Goal: Transaction & Acquisition: Purchase product/service

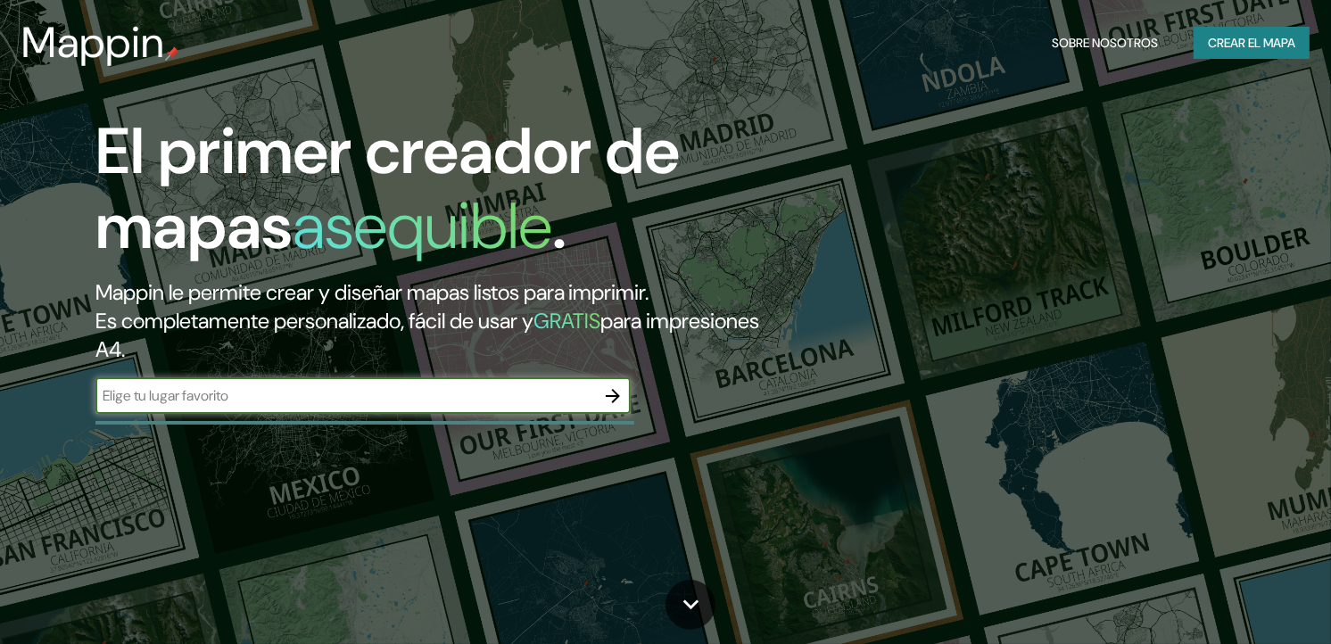
click at [582, 400] on input "text" at bounding box center [344, 395] width 499 height 21
type input "sevilla nervion"
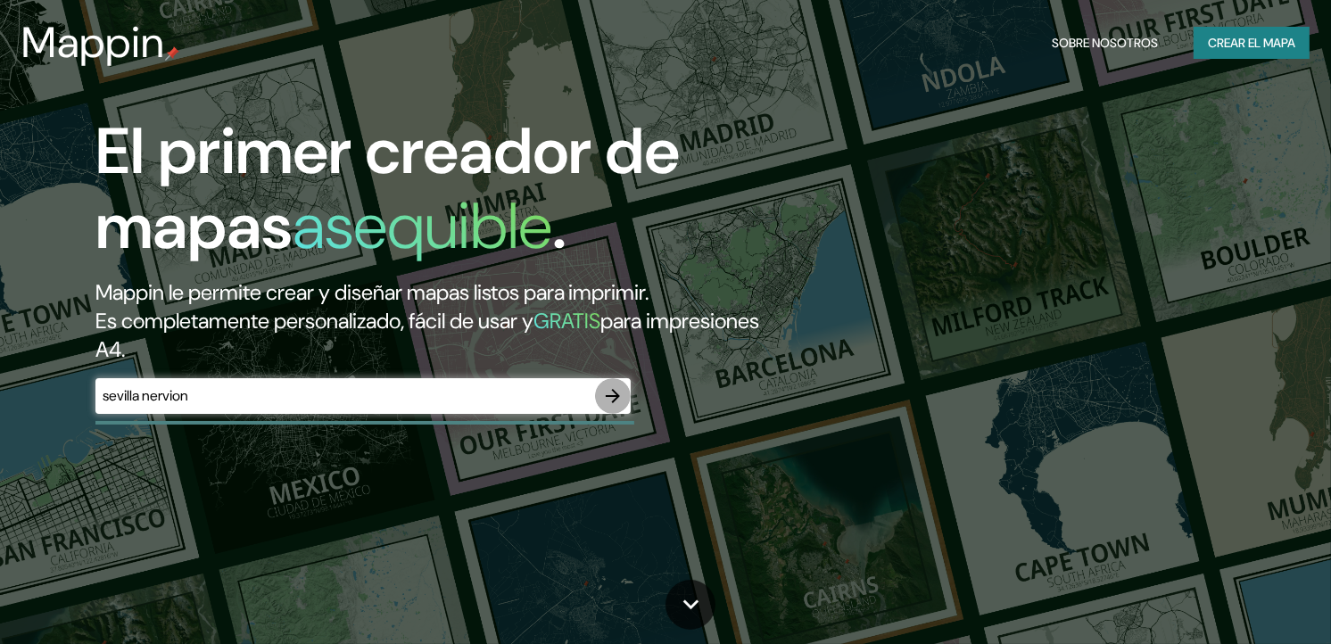
click at [609, 396] on icon "button" at bounding box center [613, 396] width 14 height 14
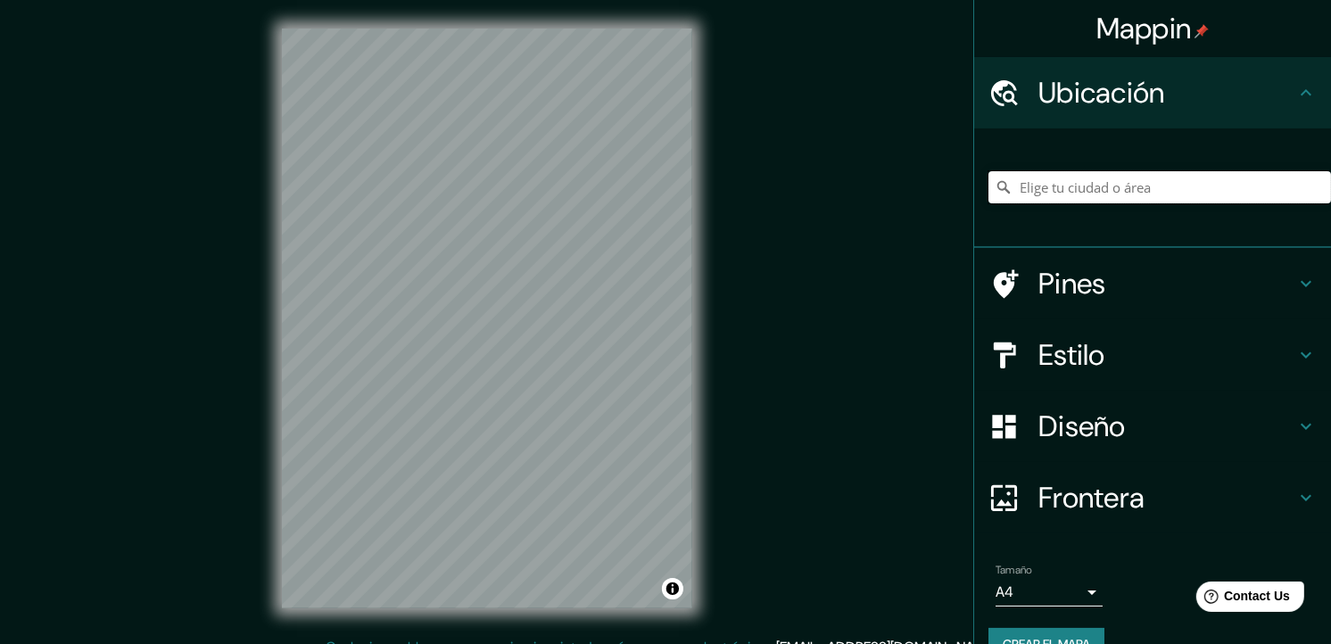
click at [1085, 194] on input "Elige tu ciudad o área" at bounding box center [1159, 187] width 342 height 32
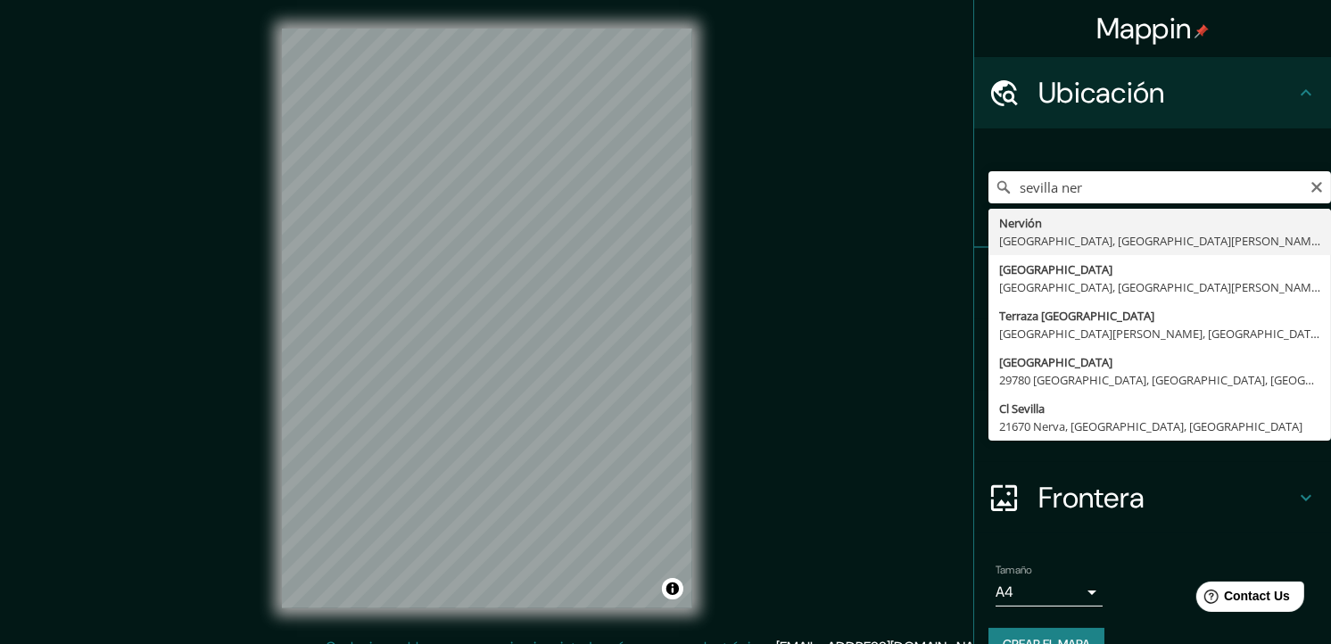
type input "[GEOGRAPHIC_DATA], [GEOGRAPHIC_DATA], [GEOGRAPHIC_DATA][PERSON_NAME], [GEOGRAPH…"
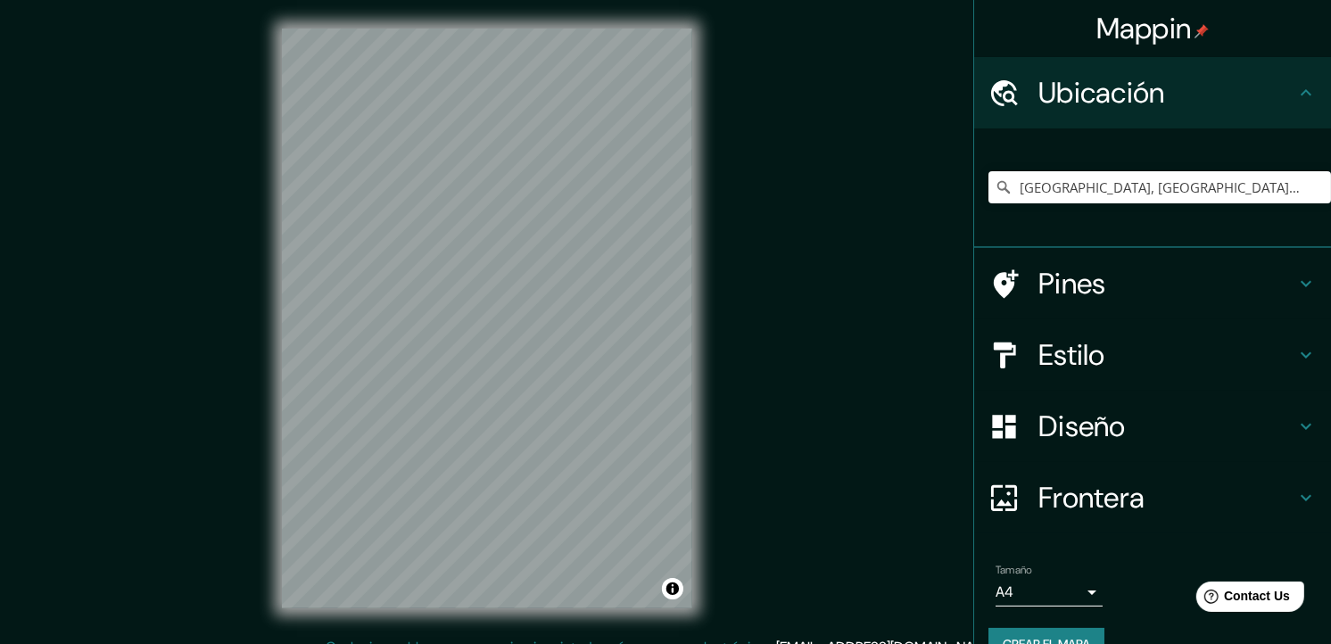
click at [1255, 350] on h4 "Estilo" at bounding box center [1166, 355] width 257 height 36
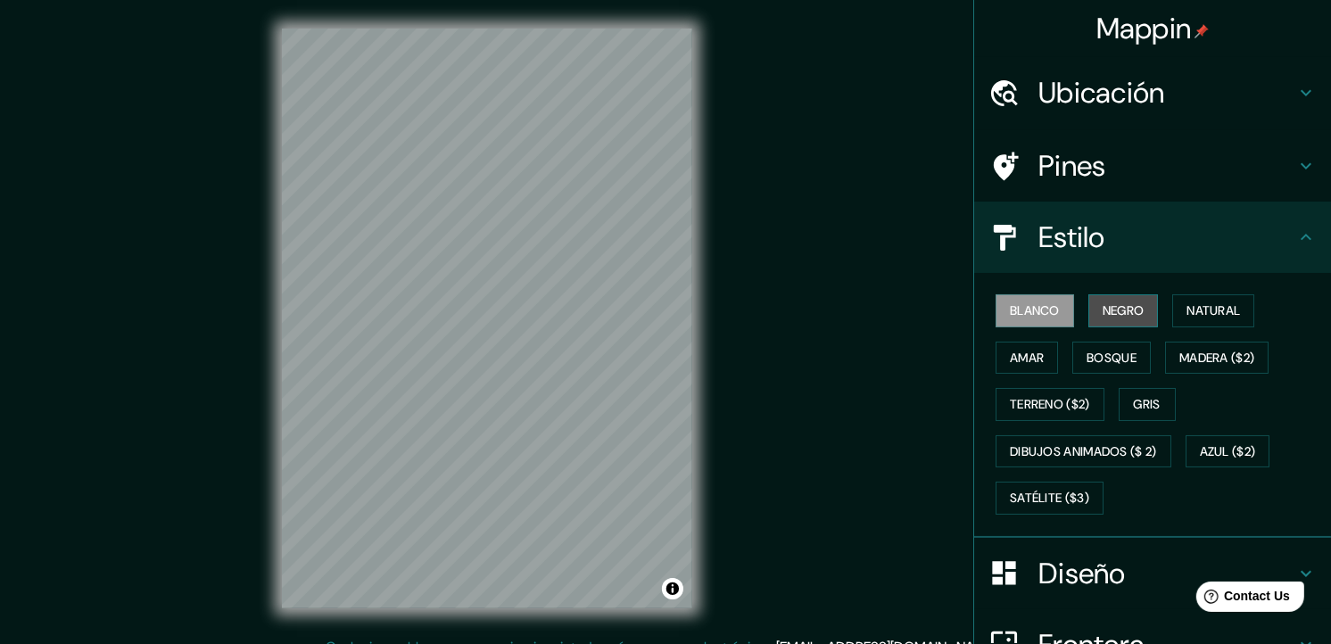
click at [1124, 305] on font "Negro" at bounding box center [1123, 311] width 42 height 22
click at [1039, 313] on font "Blanco" at bounding box center [1035, 311] width 50 height 22
click at [1063, 404] on font "Terreno ($2)" at bounding box center [1050, 404] width 80 height 22
click at [1037, 322] on button "Blanco" at bounding box center [1034, 310] width 78 height 33
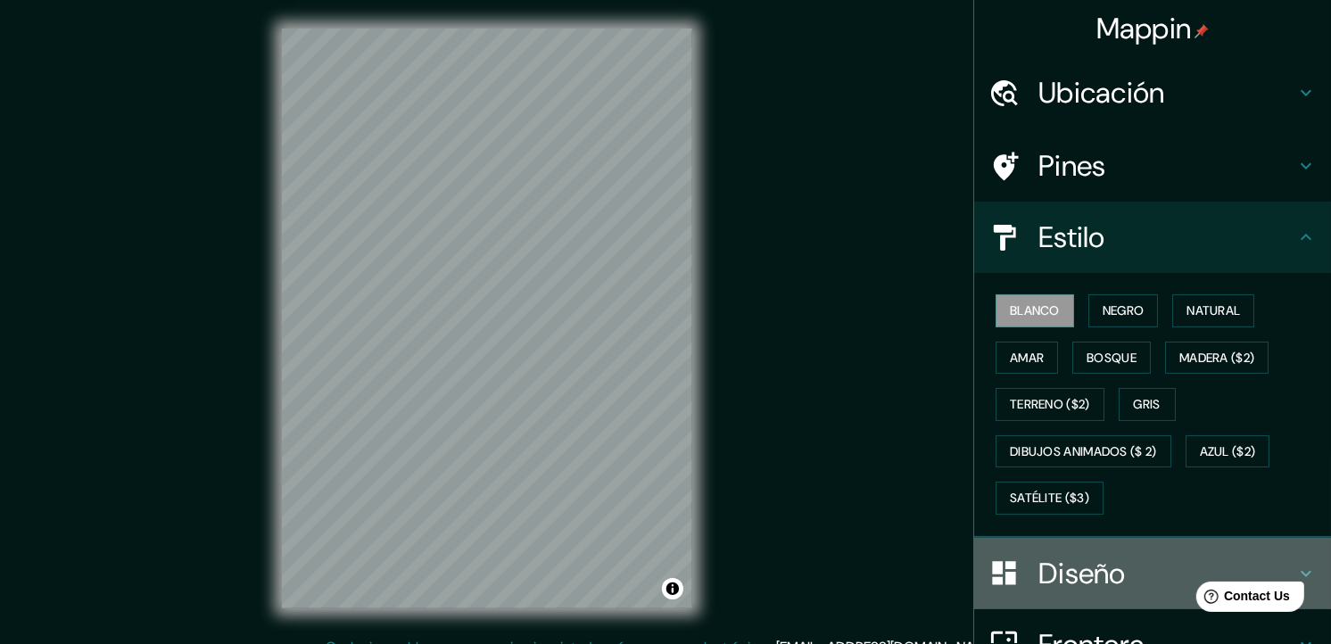
click at [1149, 567] on h4 "Diseño" at bounding box center [1166, 574] width 257 height 36
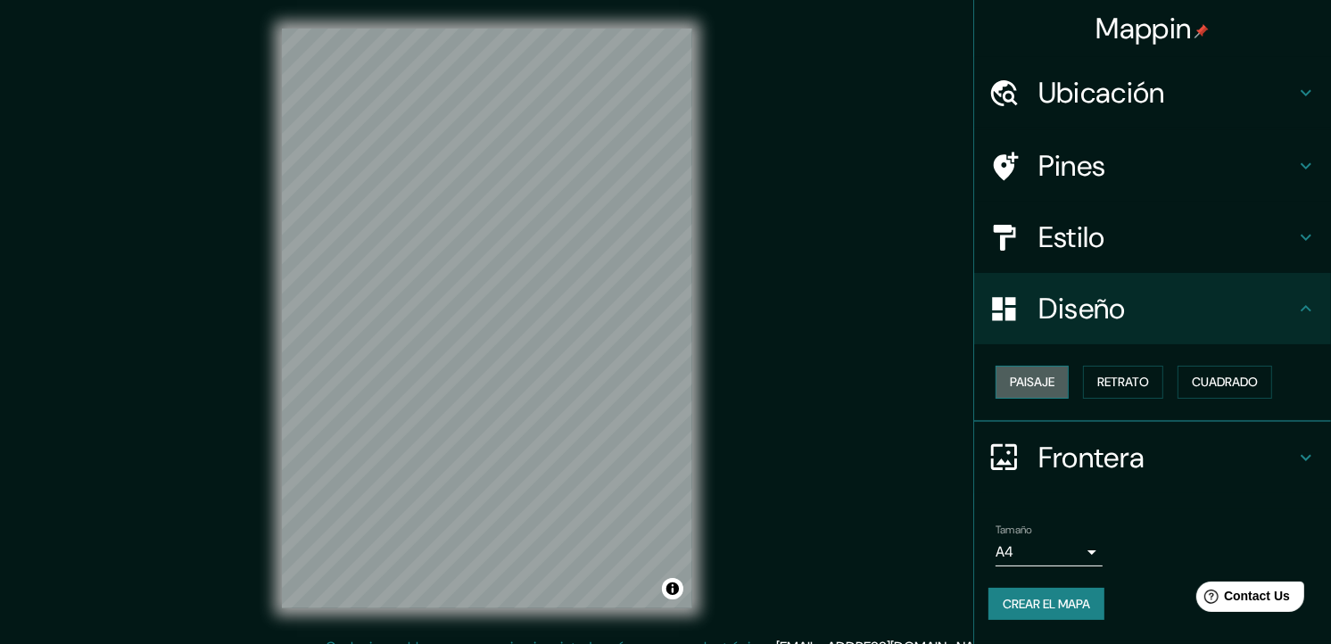
click at [1068, 368] on button "Paisaje" at bounding box center [1031, 382] width 73 height 33
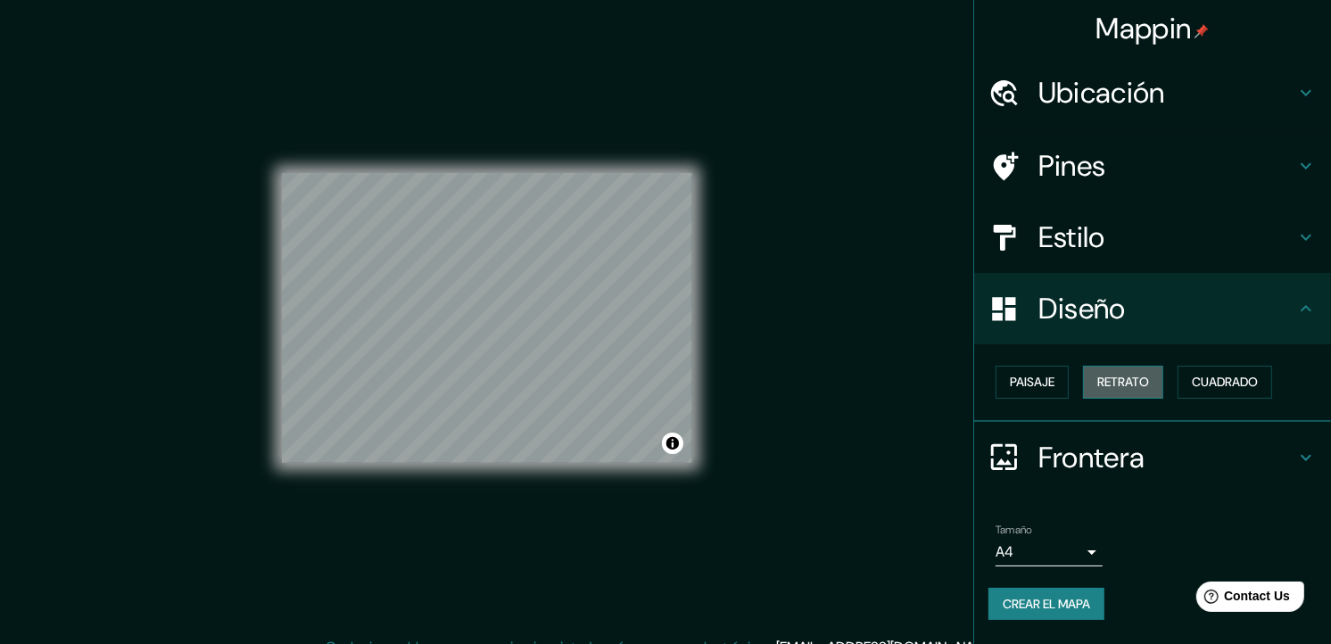
click at [1126, 384] on font "Retrato" at bounding box center [1123, 382] width 52 height 22
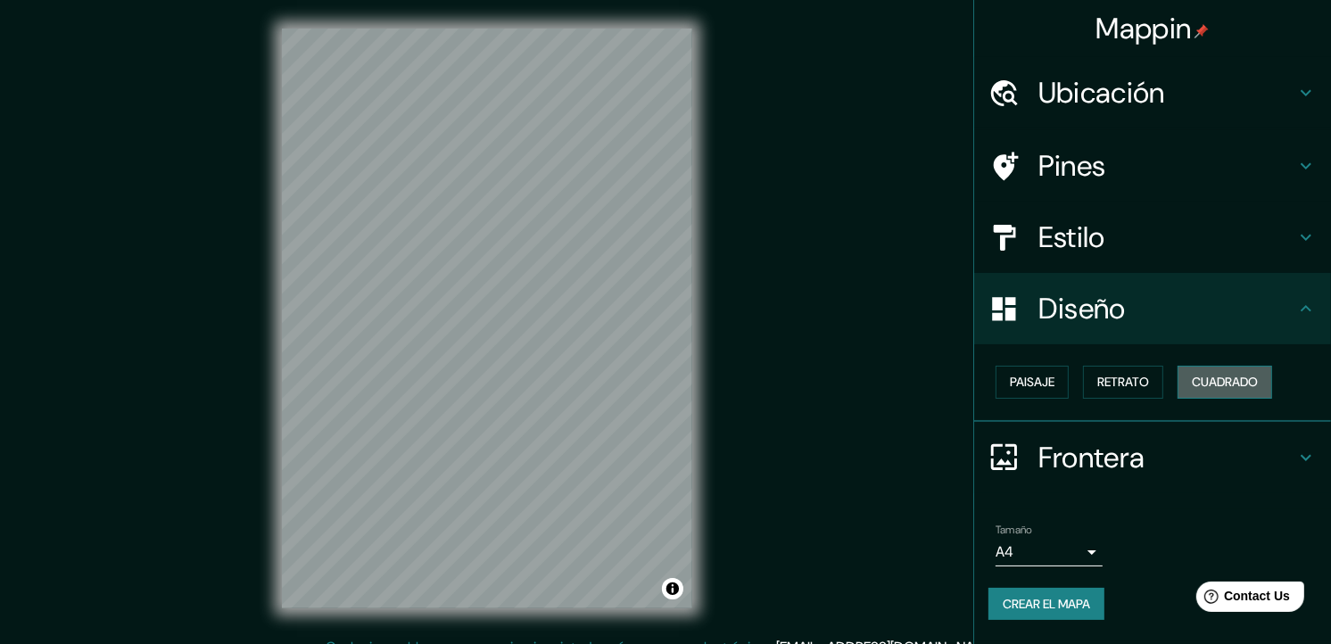
click at [1207, 380] on font "Cuadrado" at bounding box center [1224, 382] width 66 height 22
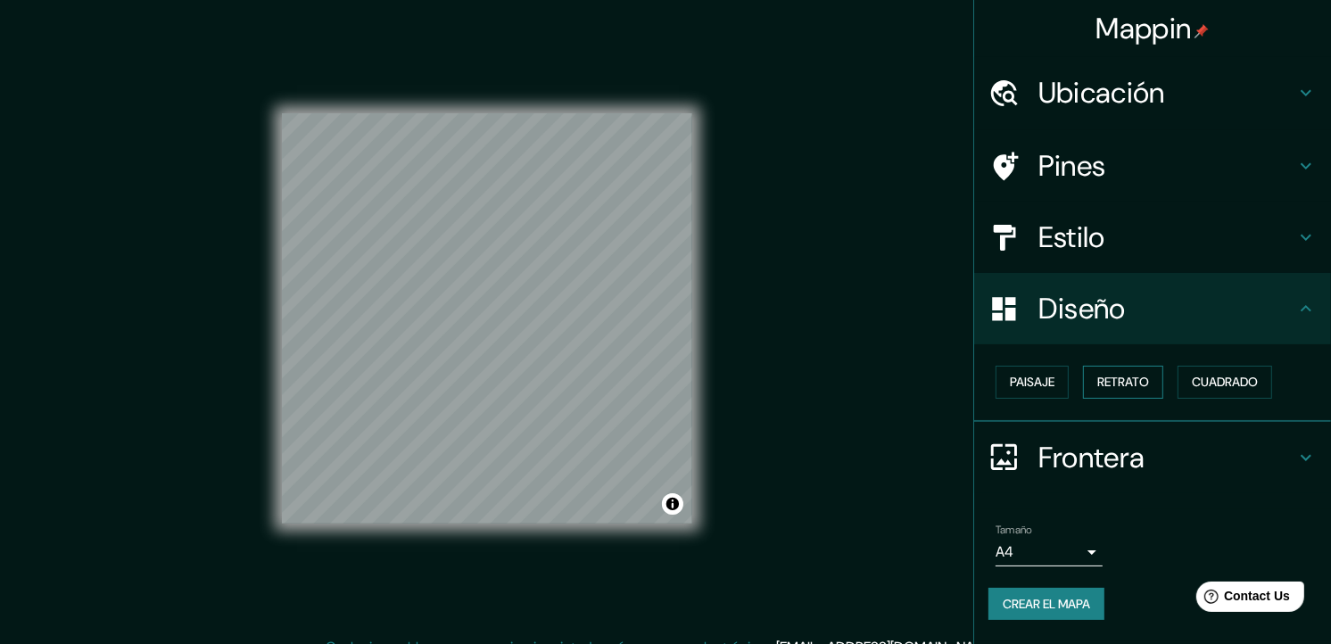
click at [1162, 376] on button "Retrato" at bounding box center [1123, 382] width 80 height 33
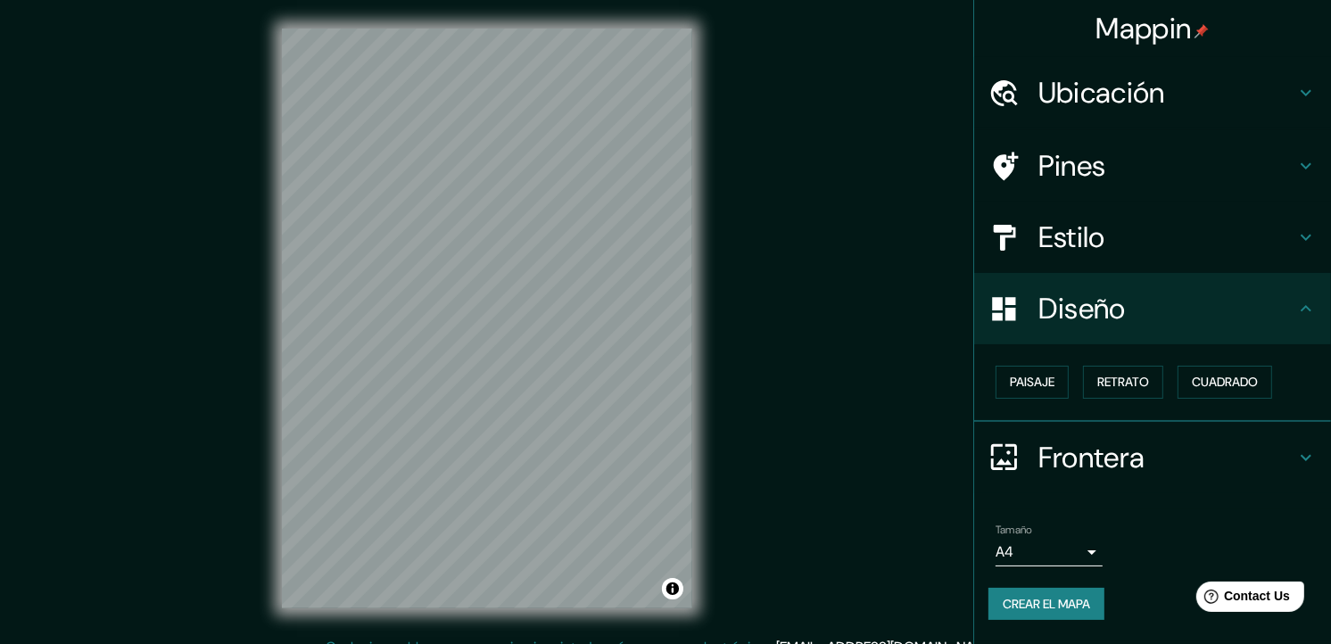
click at [1288, 297] on h4 "Diseño" at bounding box center [1166, 309] width 257 height 36
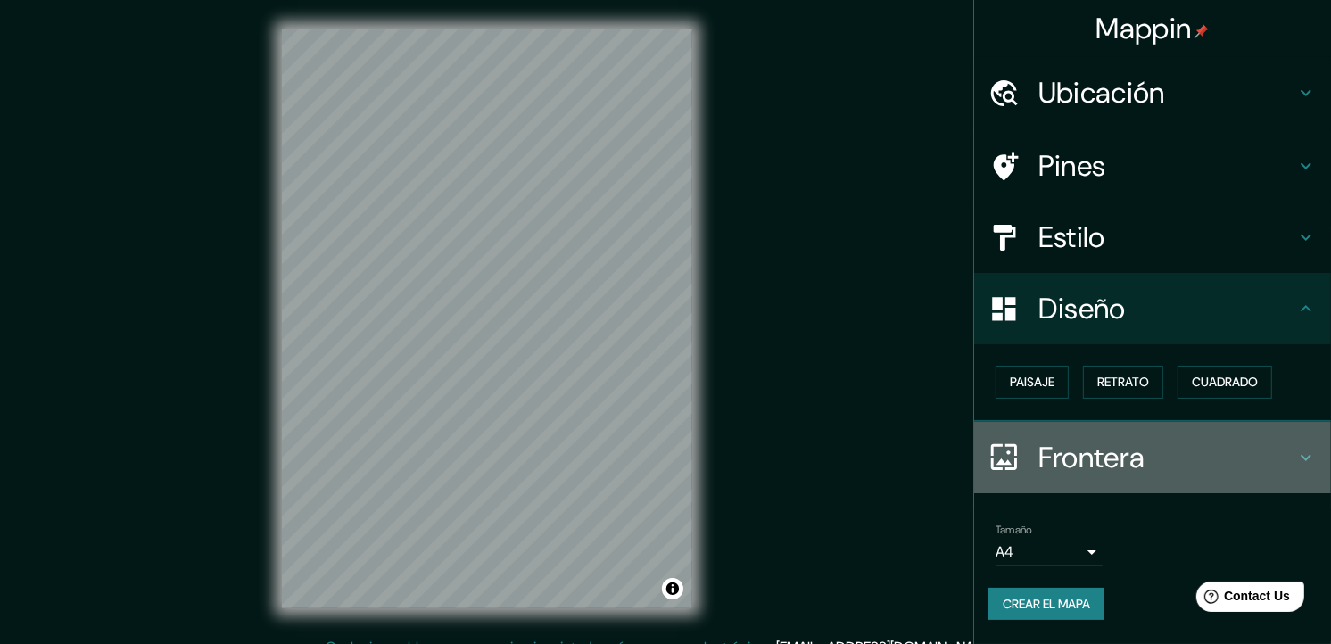
click at [1288, 443] on h4 "Frontera" at bounding box center [1166, 458] width 257 height 36
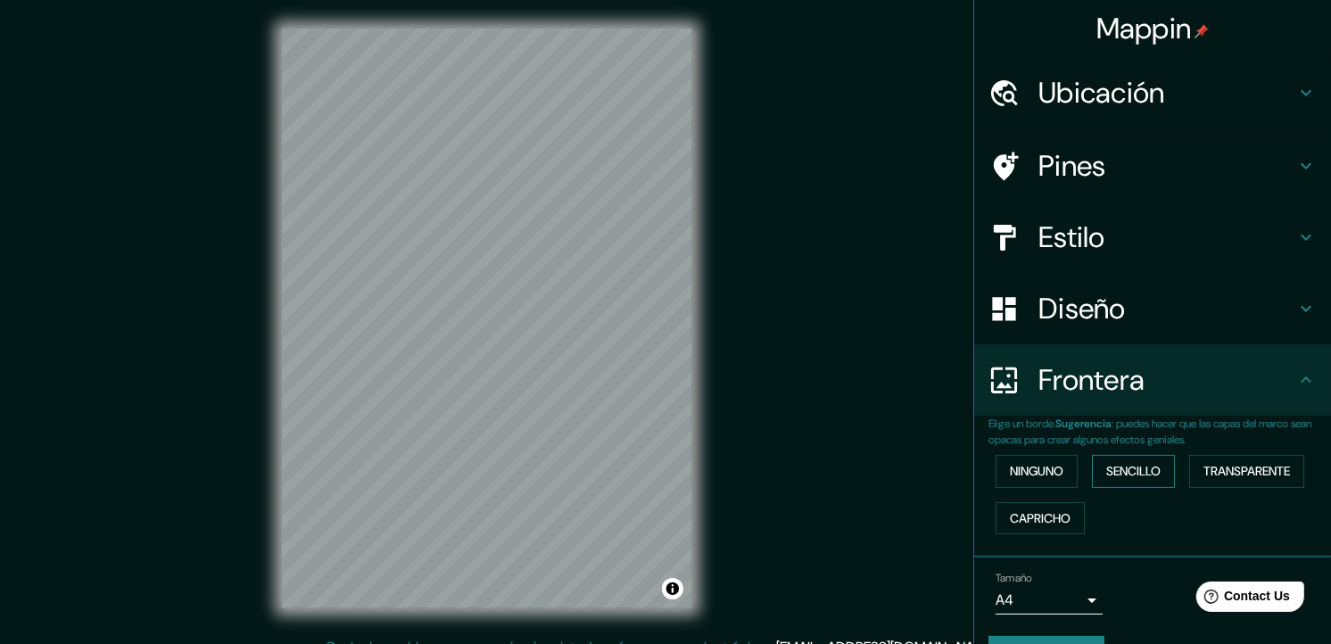
click at [1107, 460] on font "Sencillo" at bounding box center [1133, 471] width 54 height 22
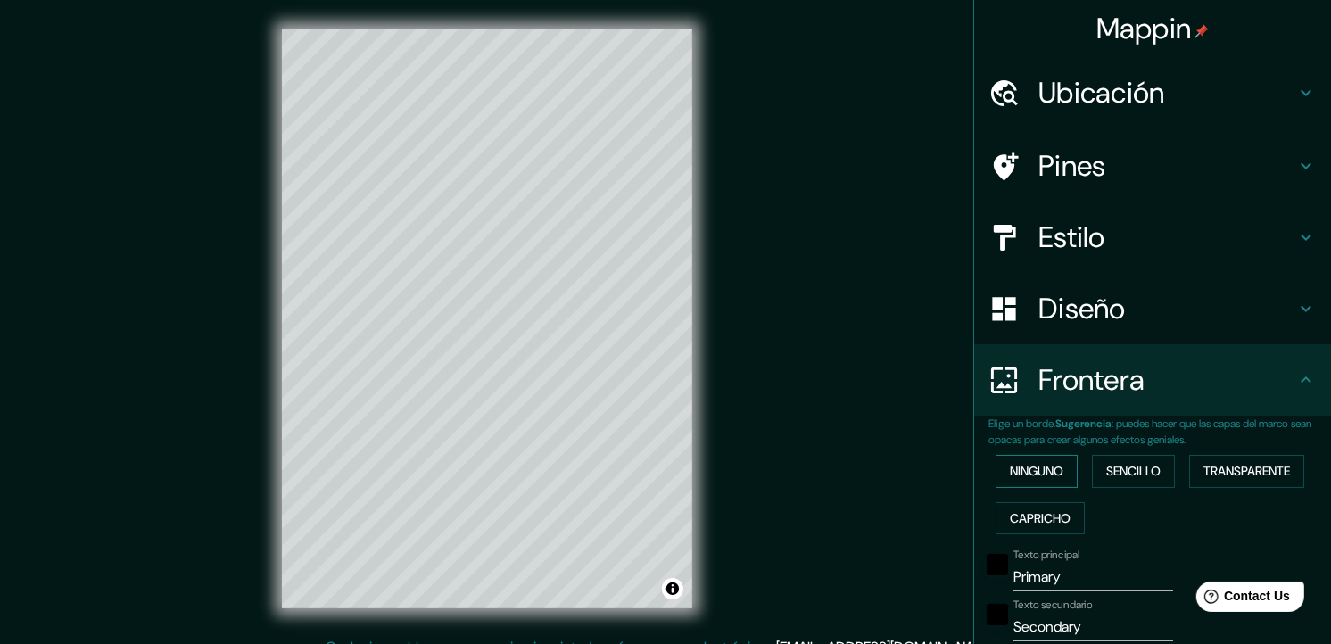
click at [1022, 462] on font "Ninguno" at bounding box center [1037, 471] width 54 height 22
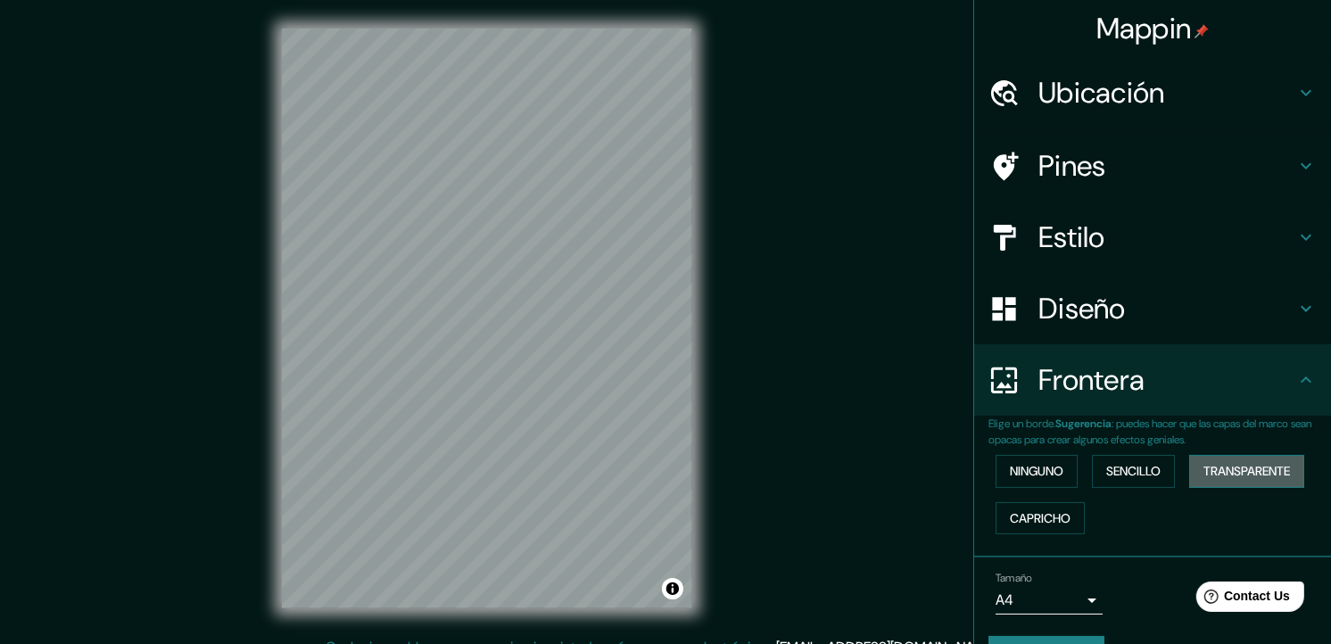
click at [1203, 477] on font "Transparente" at bounding box center [1246, 471] width 87 height 22
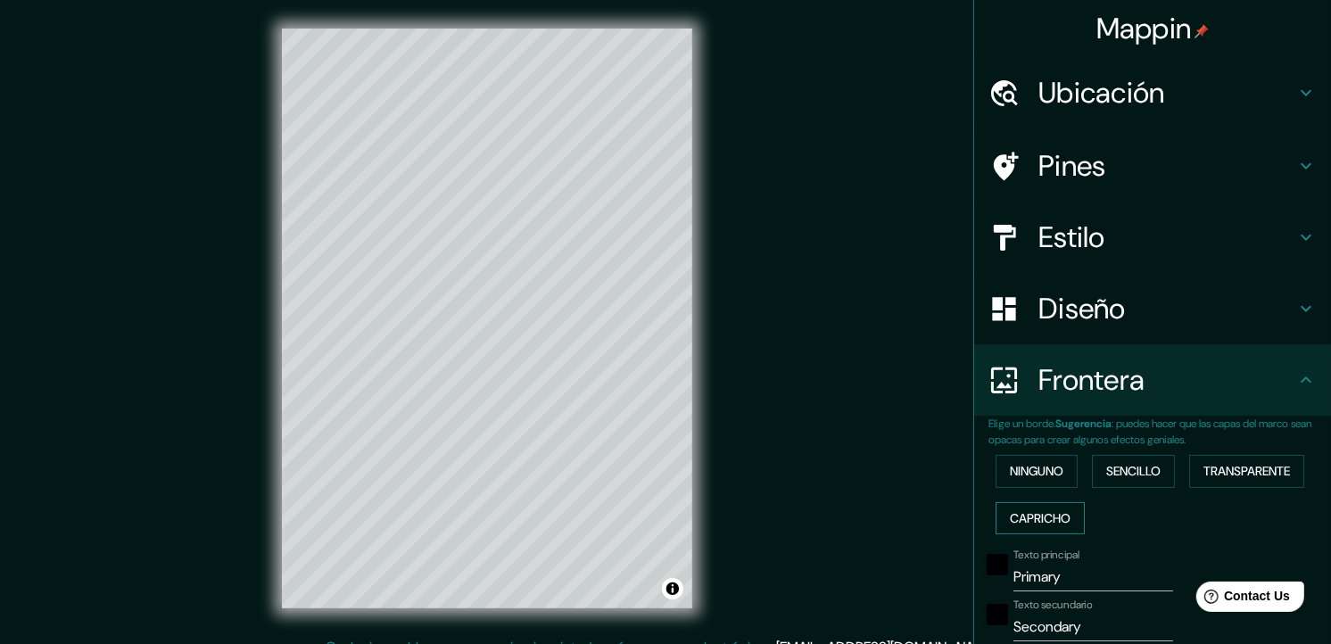
click at [1052, 507] on font "Capricho" at bounding box center [1040, 518] width 61 height 22
click at [1024, 467] on font "Ninguno" at bounding box center [1037, 471] width 54 height 22
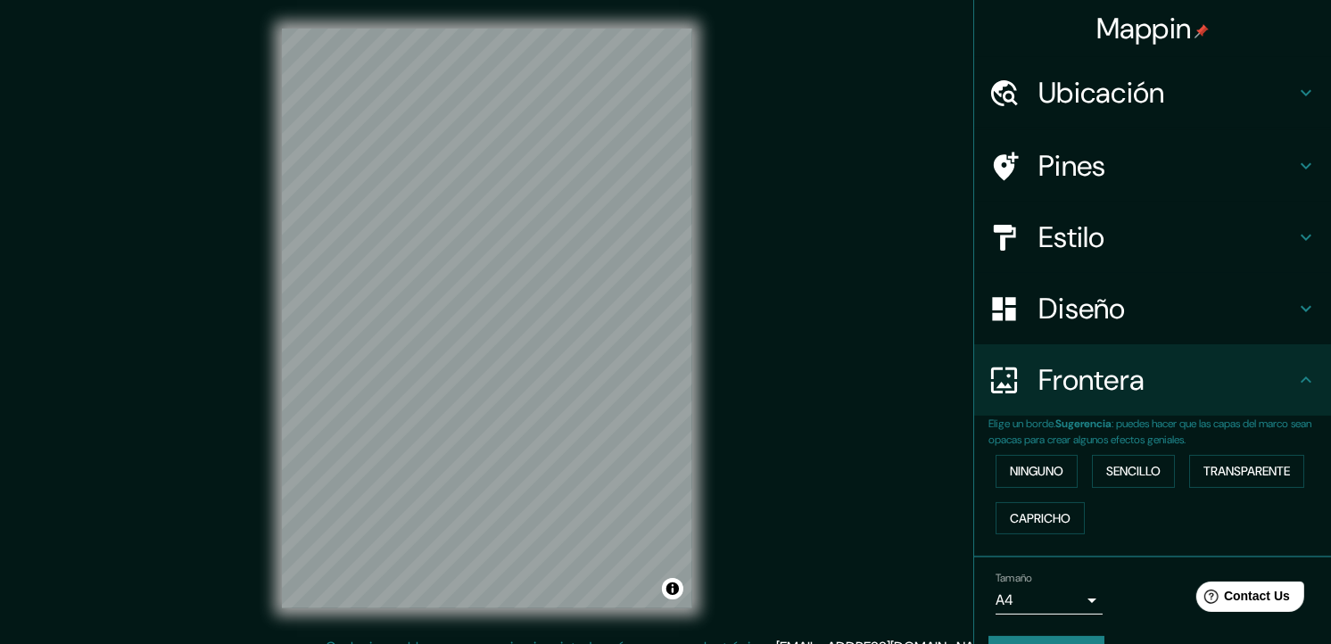
click at [1237, 330] on div "Diseño" at bounding box center [1152, 308] width 357 height 71
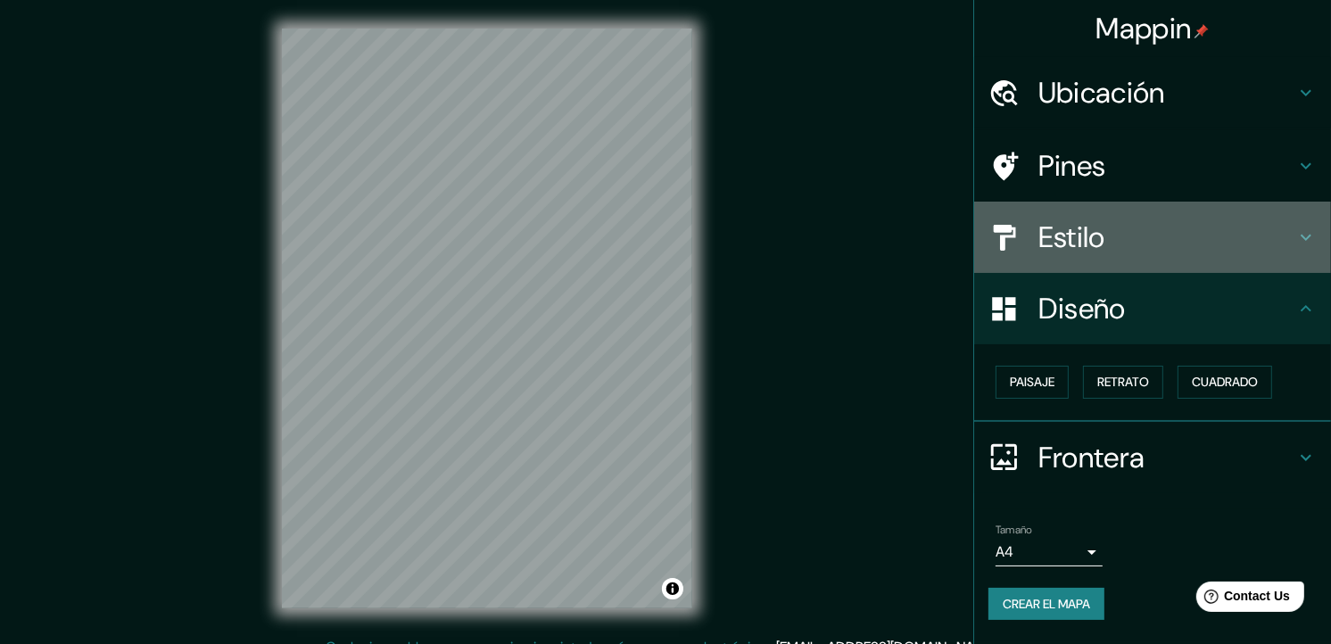
click at [1250, 221] on h4 "Estilo" at bounding box center [1166, 237] width 257 height 36
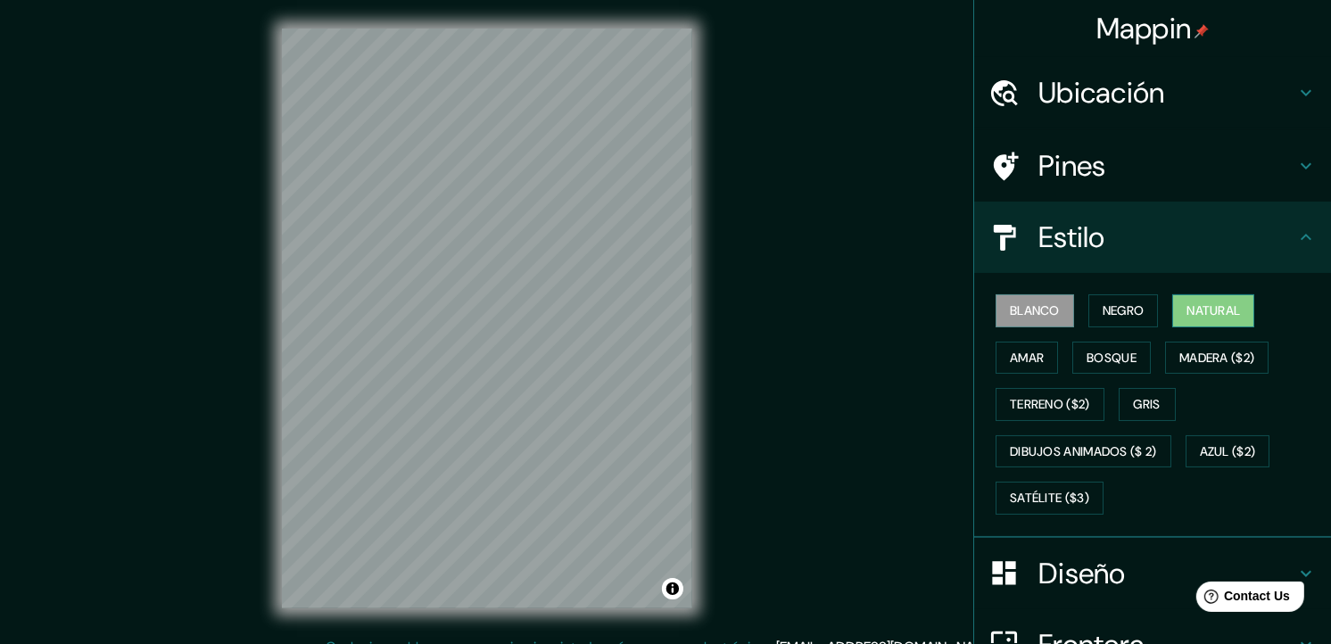
click at [1172, 310] on button "Natural" at bounding box center [1213, 310] width 82 height 33
click at [1020, 353] on font "Amar" at bounding box center [1027, 358] width 34 height 22
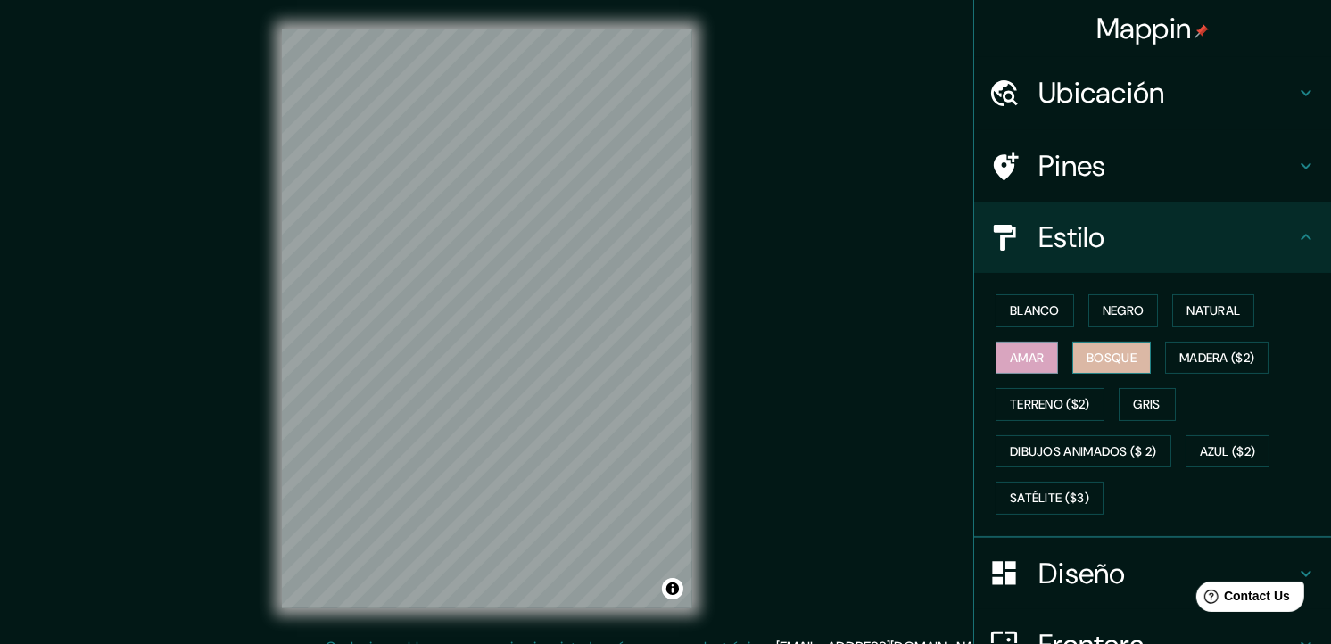
click at [1095, 369] on button "Bosque" at bounding box center [1111, 358] width 78 height 33
click at [1182, 358] on font "Madera ($2)" at bounding box center [1216, 358] width 75 height 22
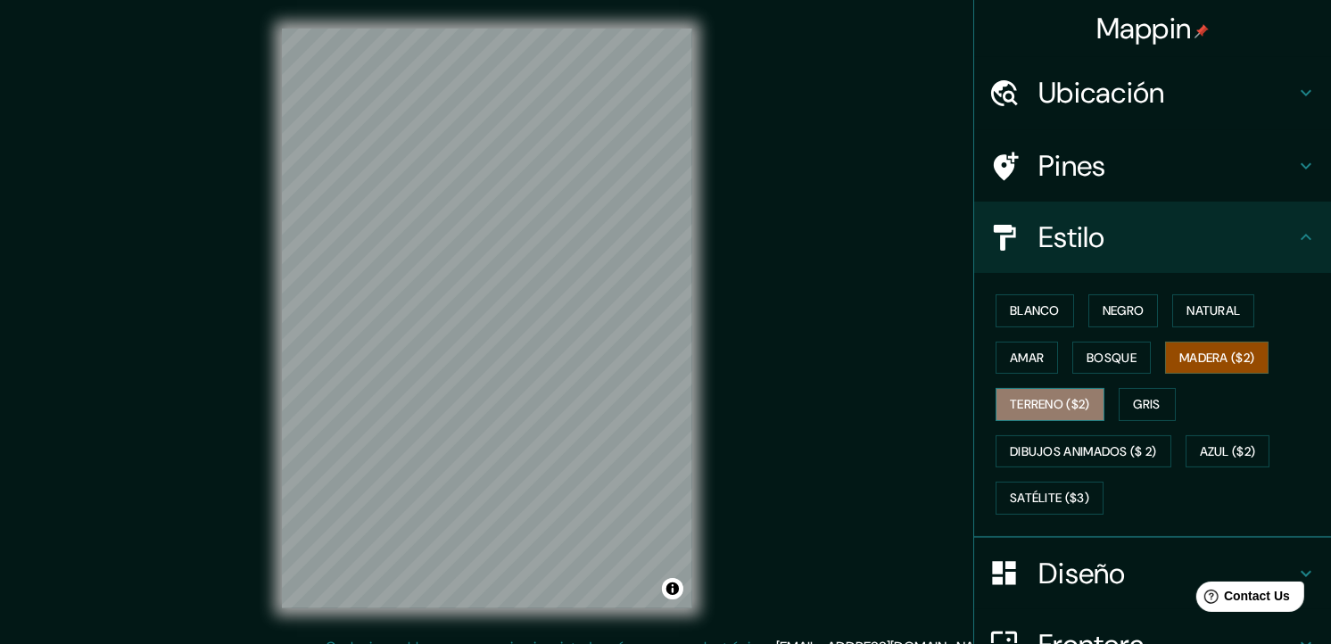
click at [1021, 393] on font "Terreno ($2)" at bounding box center [1050, 404] width 80 height 22
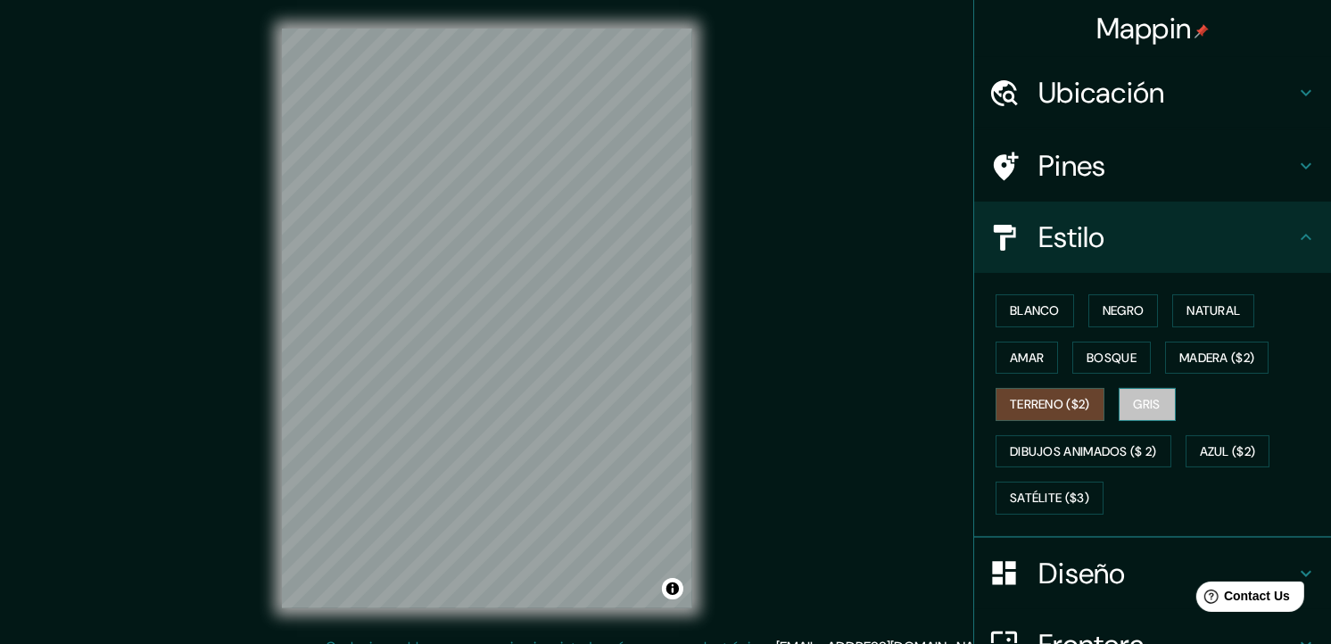
click at [1118, 393] on button "Gris" at bounding box center [1146, 404] width 57 height 33
click at [1119, 400] on button "Gris" at bounding box center [1146, 404] width 57 height 33
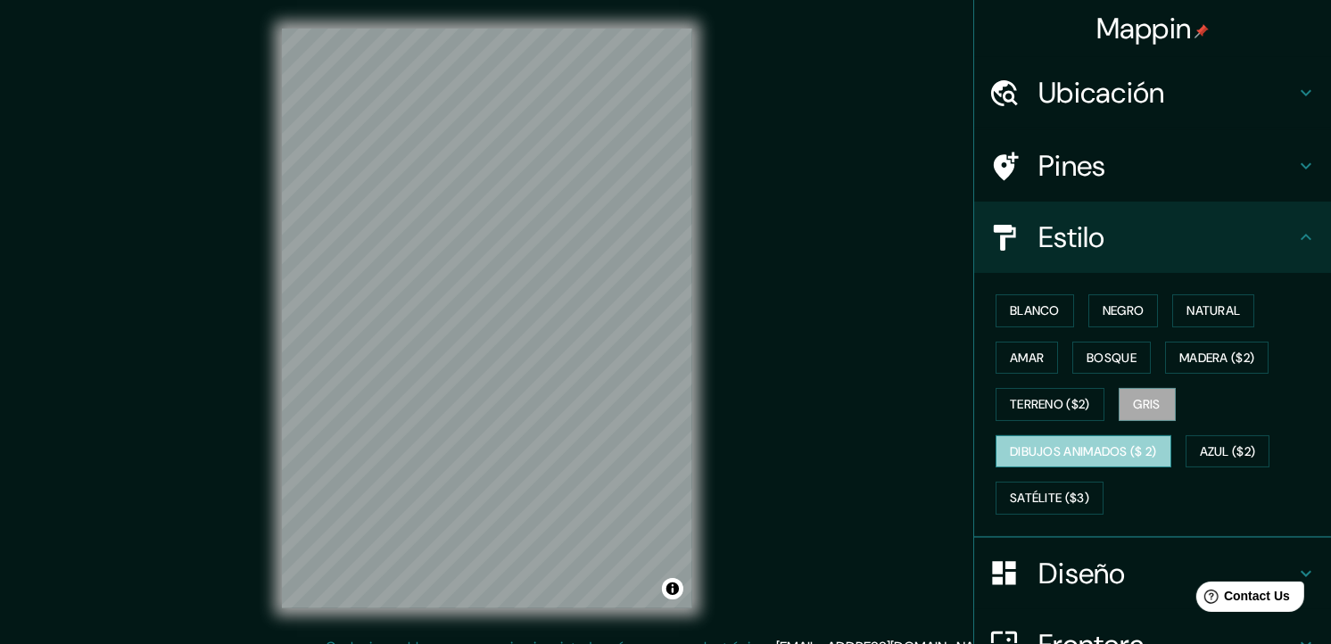
click at [1088, 446] on font "Dibujos animados ($ 2)" at bounding box center [1083, 452] width 147 height 22
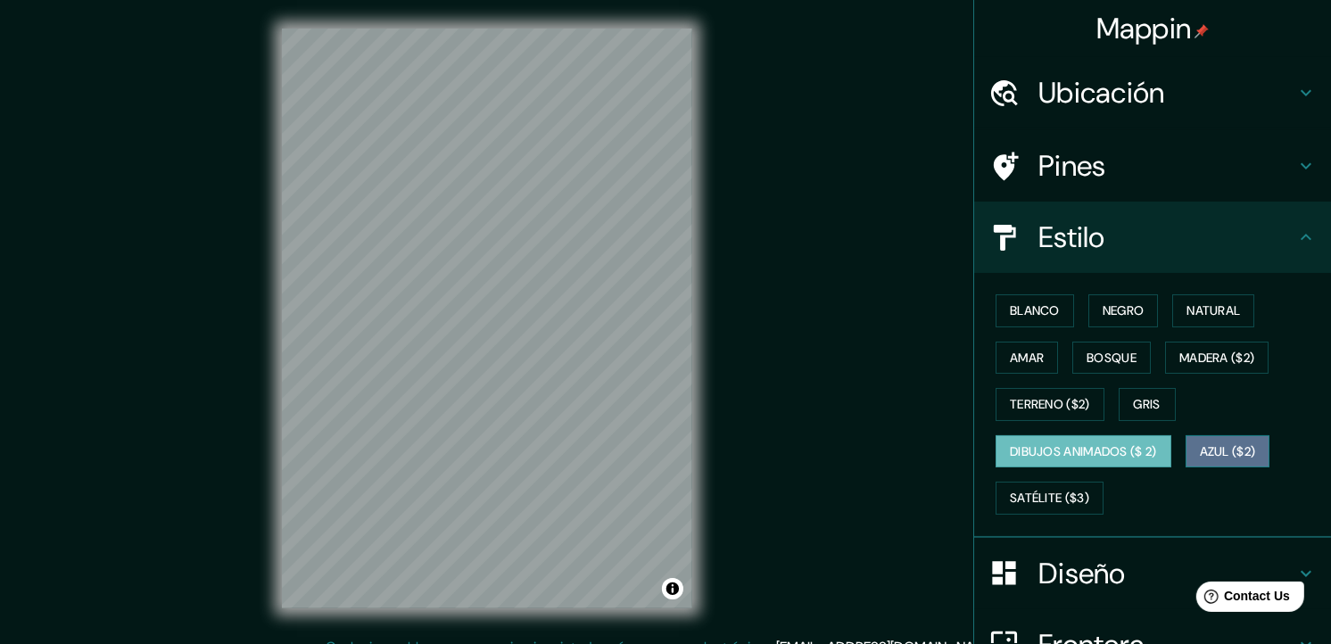
click at [1200, 442] on font "Azul ($2)" at bounding box center [1228, 452] width 56 height 22
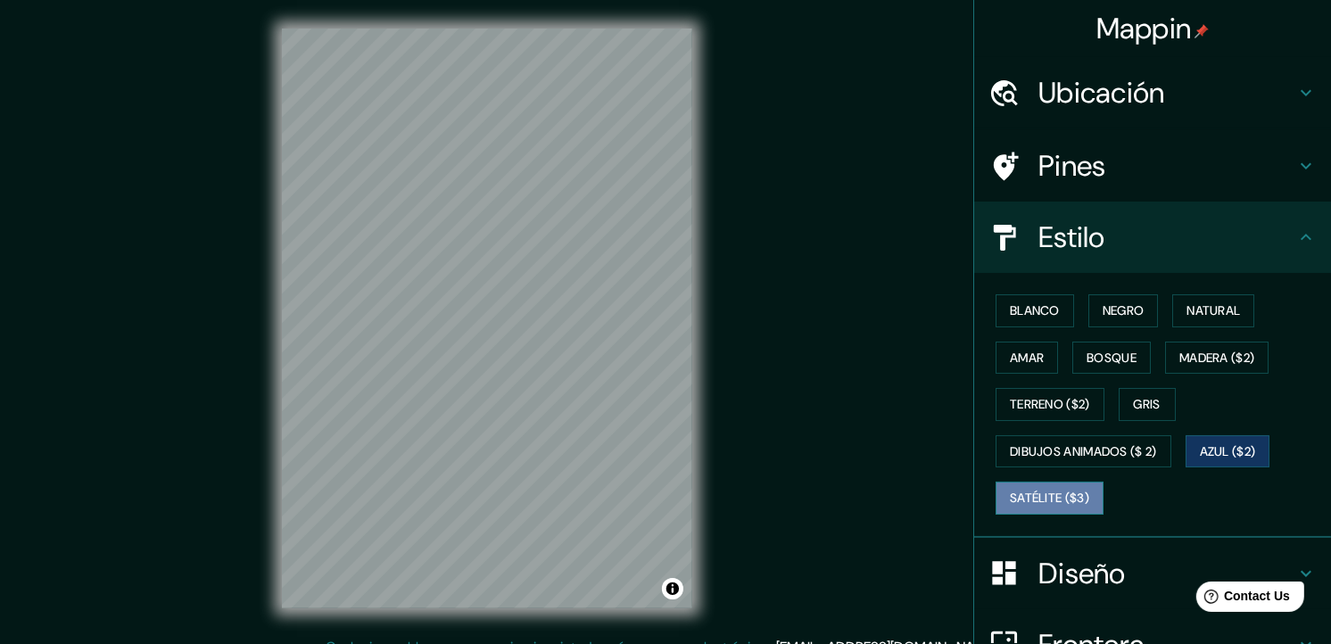
click at [1027, 488] on font "Satélite ($3)" at bounding box center [1049, 498] width 79 height 22
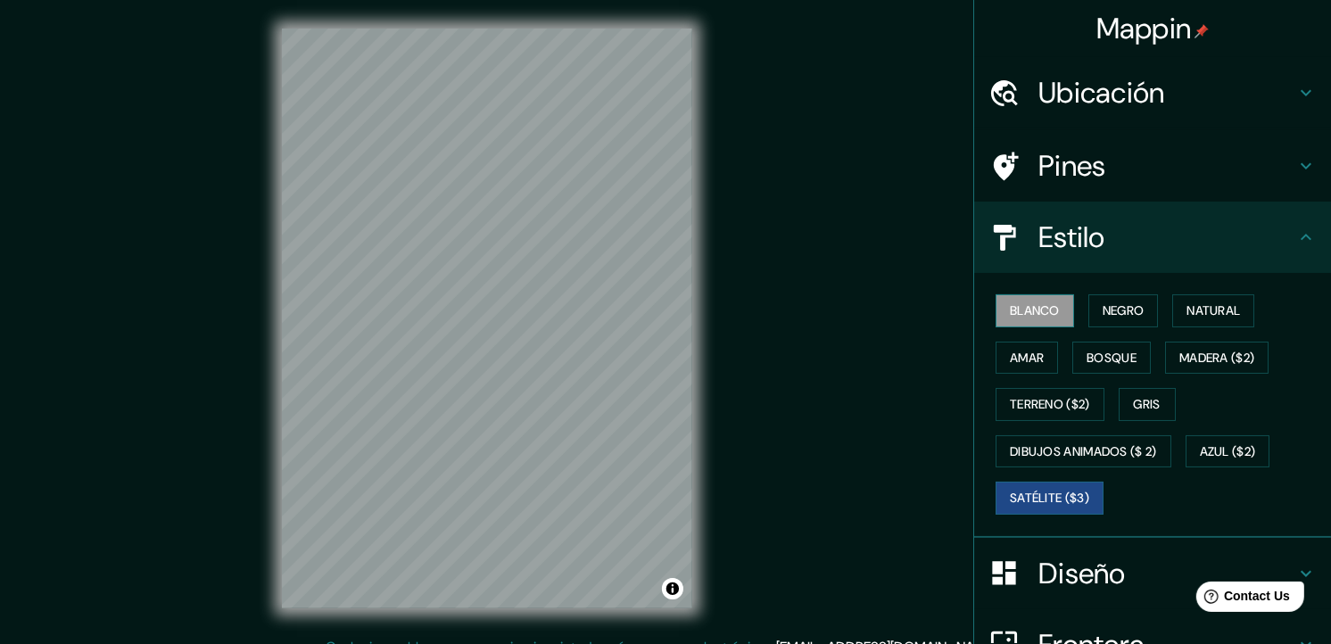
click at [1026, 315] on font "Blanco" at bounding box center [1035, 311] width 50 height 22
click at [1088, 300] on button "Negro" at bounding box center [1123, 310] width 70 height 33
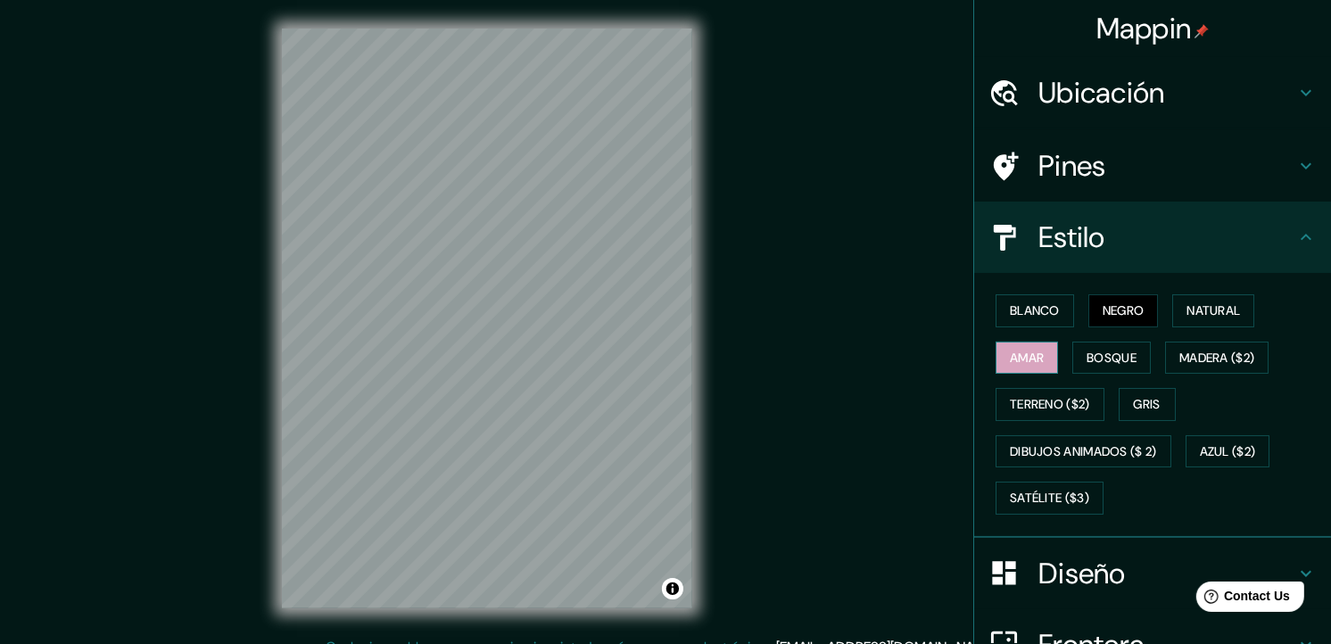
click at [1013, 358] on font "Amar" at bounding box center [1027, 358] width 34 height 22
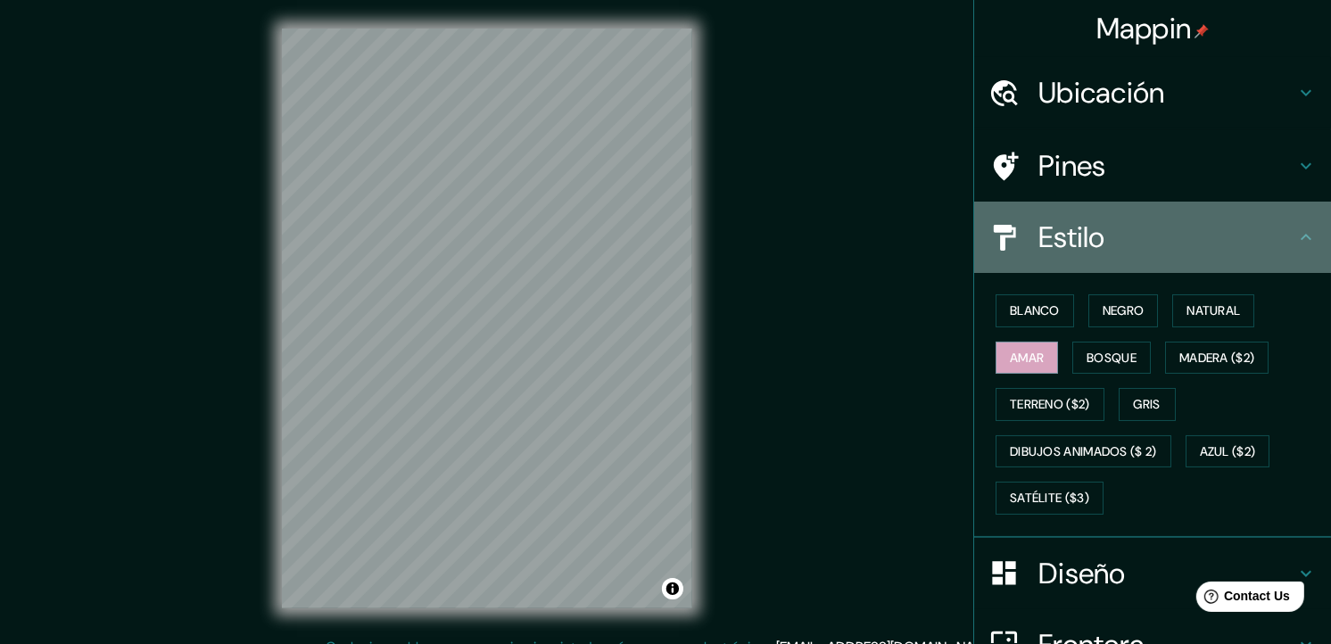
click at [1225, 270] on div "Estilo" at bounding box center [1152, 237] width 357 height 71
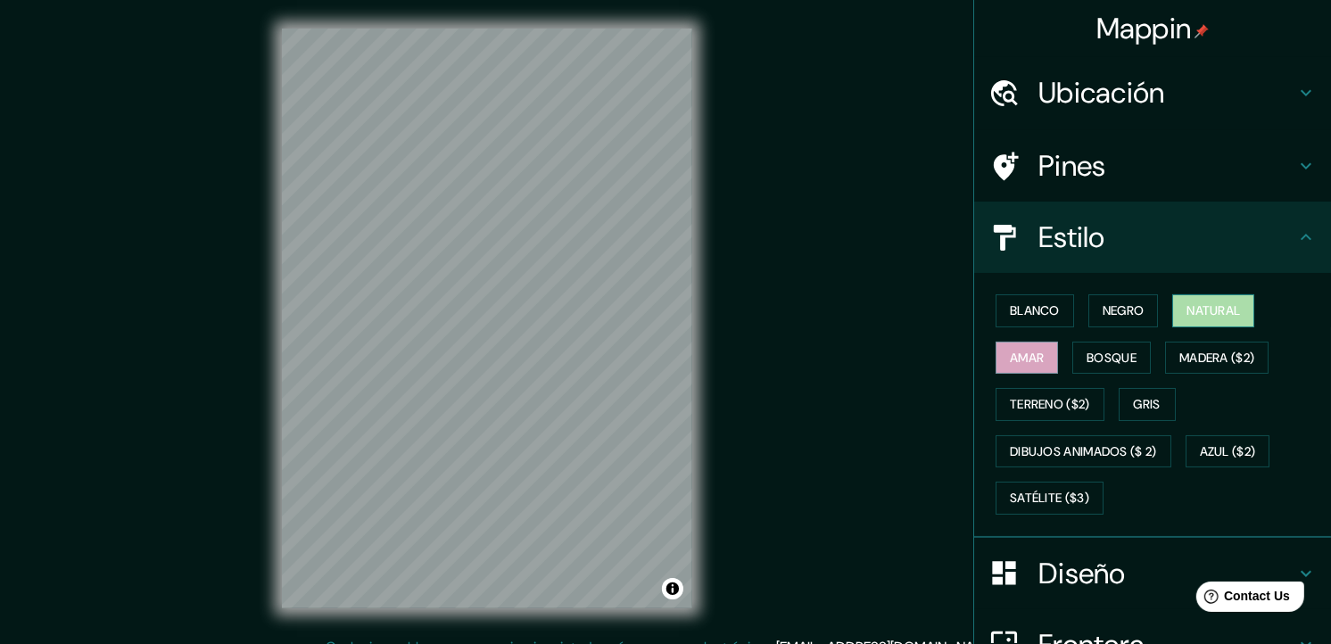
click at [1207, 314] on font "Natural" at bounding box center [1213, 311] width 54 height 22
click at [1202, 192] on div "Pines" at bounding box center [1152, 165] width 357 height 71
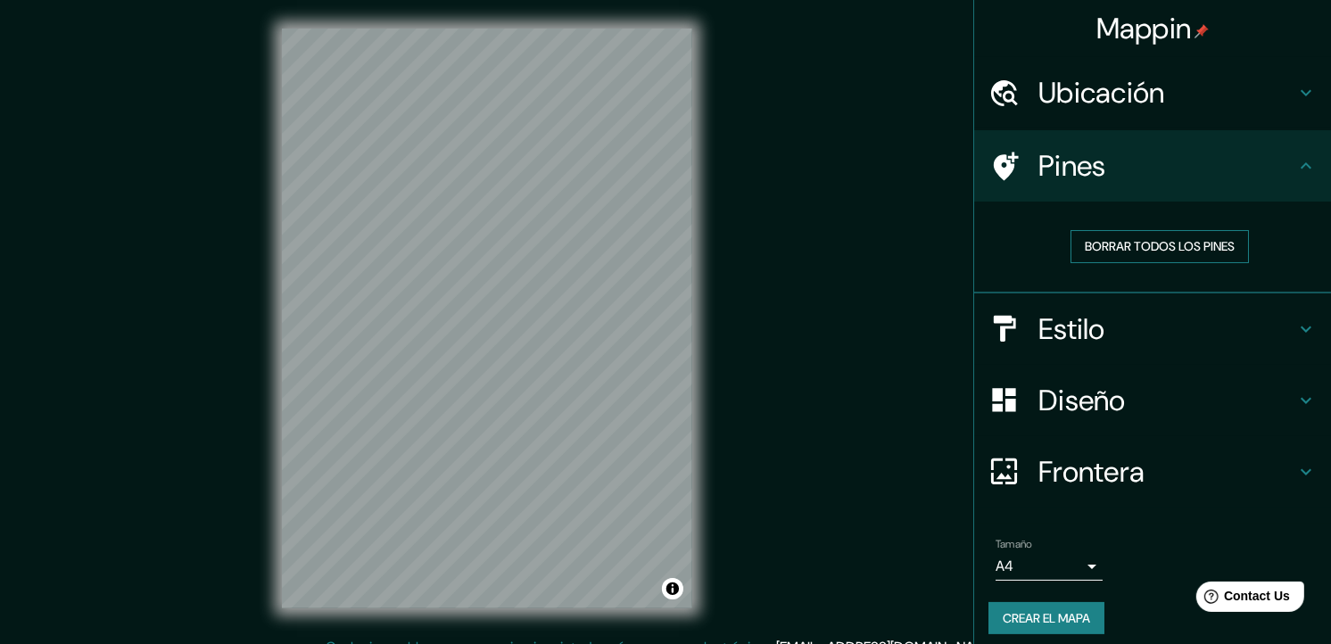
click at [1184, 241] on font "Borrar todos los pines" at bounding box center [1159, 246] width 150 height 22
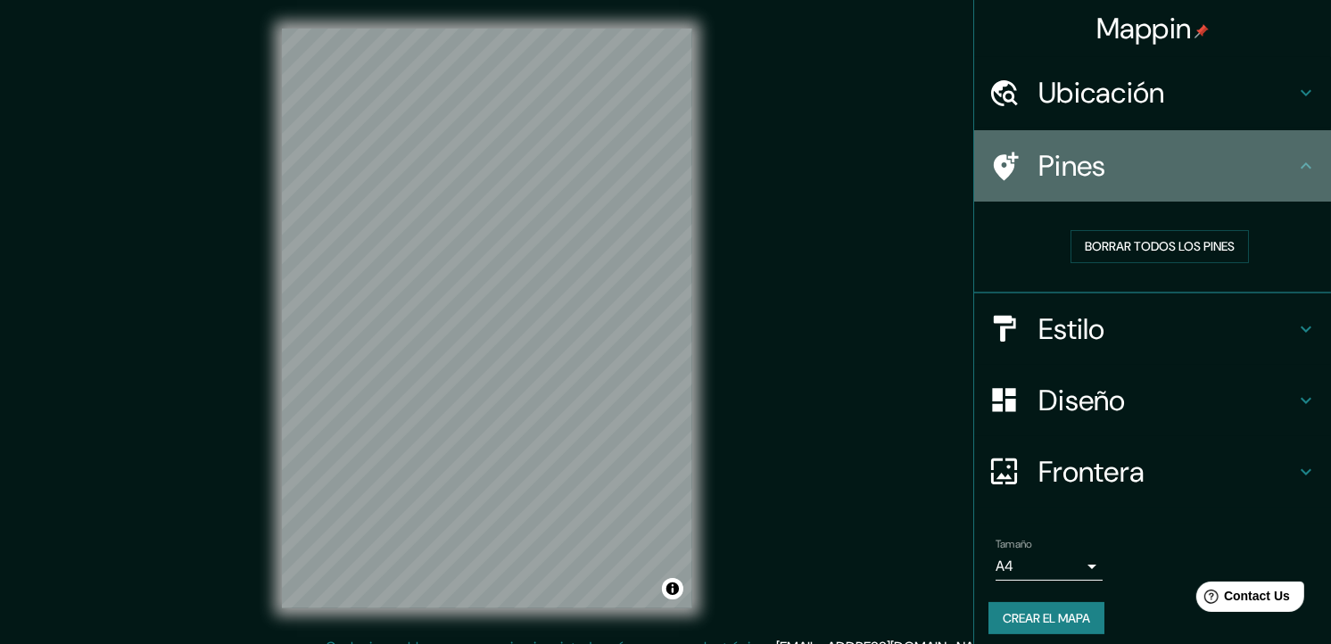
click at [1202, 184] on div "Pines" at bounding box center [1152, 165] width 357 height 71
click at [1261, 157] on h4 "Pines" at bounding box center [1166, 166] width 257 height 36
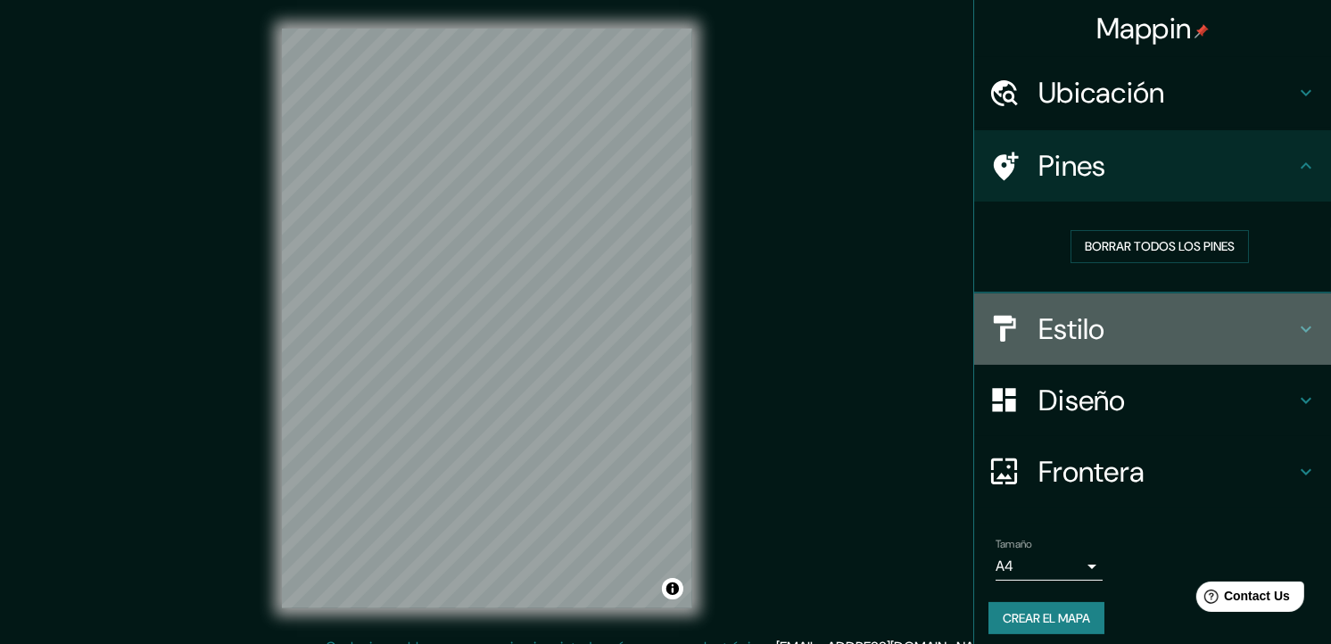
click at [1076, 314] on h4 "Estilo" at bounding box center [1166, 329] width 257 height 36
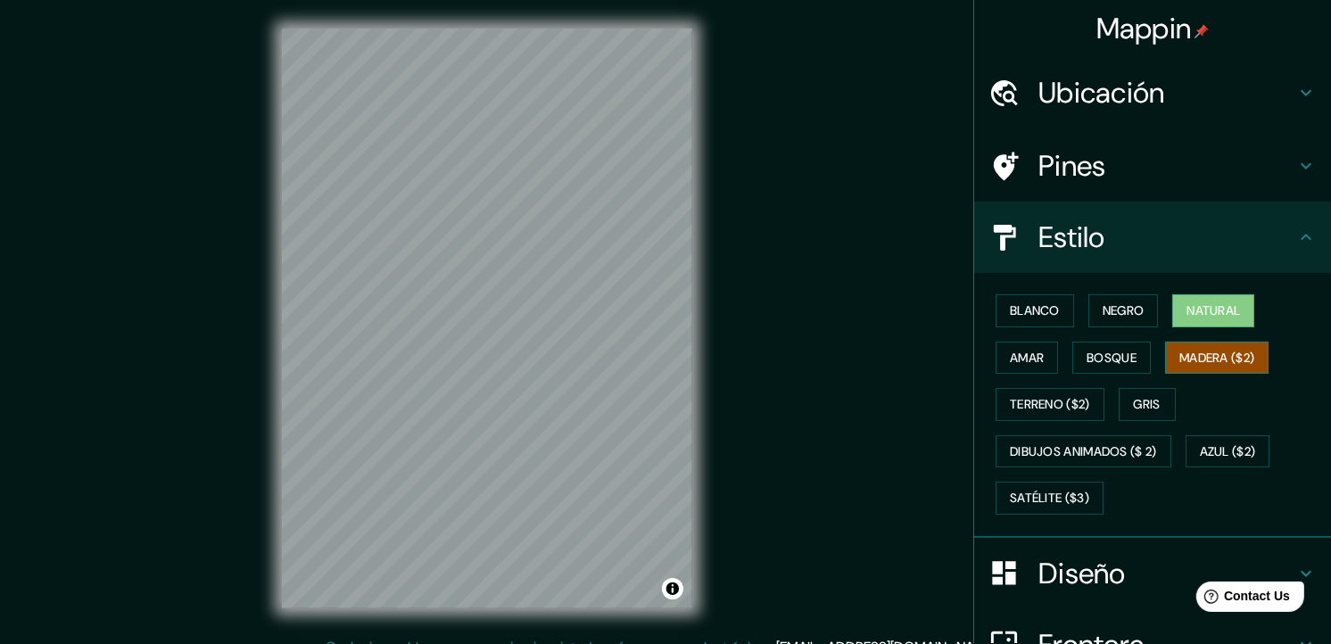
click at [1199, 350] on font "Madera ($2)" at bounding box center [1216, 358] width 75 height 22
click at [1042, 393] on font "Terreno ($2)" at bounding box center [1050, 404] width 80 height 22
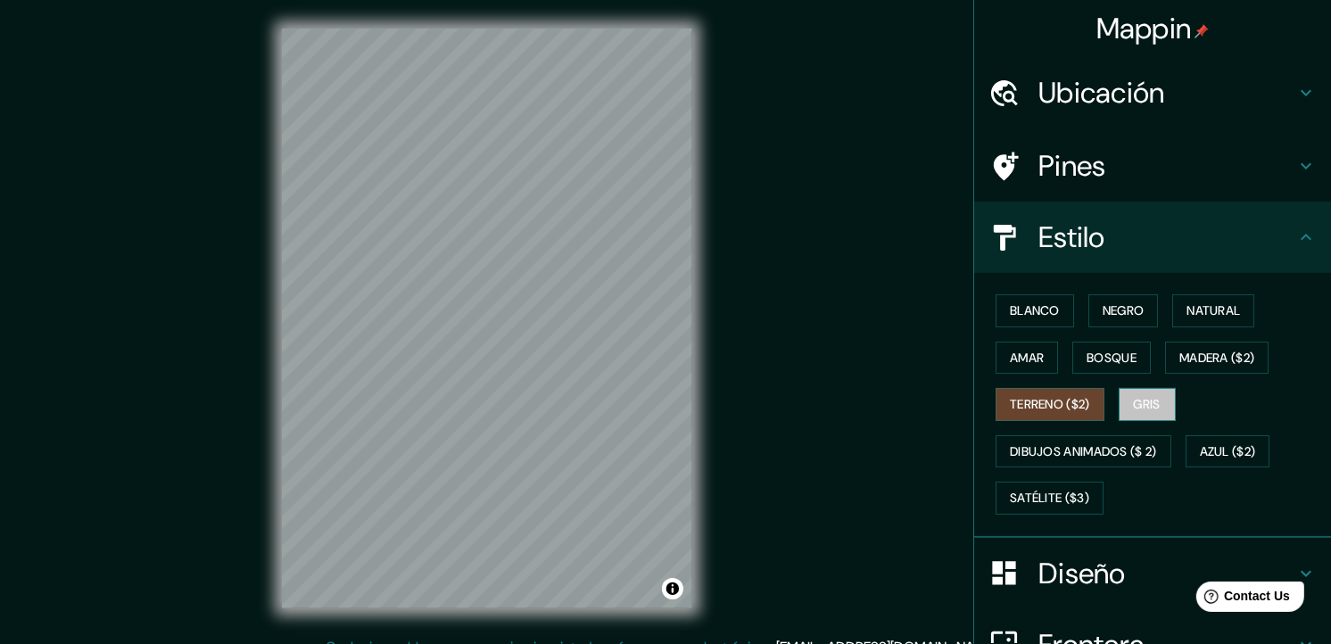
click at [1134, 404] on font "Gris" at bounding box center [1147, 404] width 27 height 22
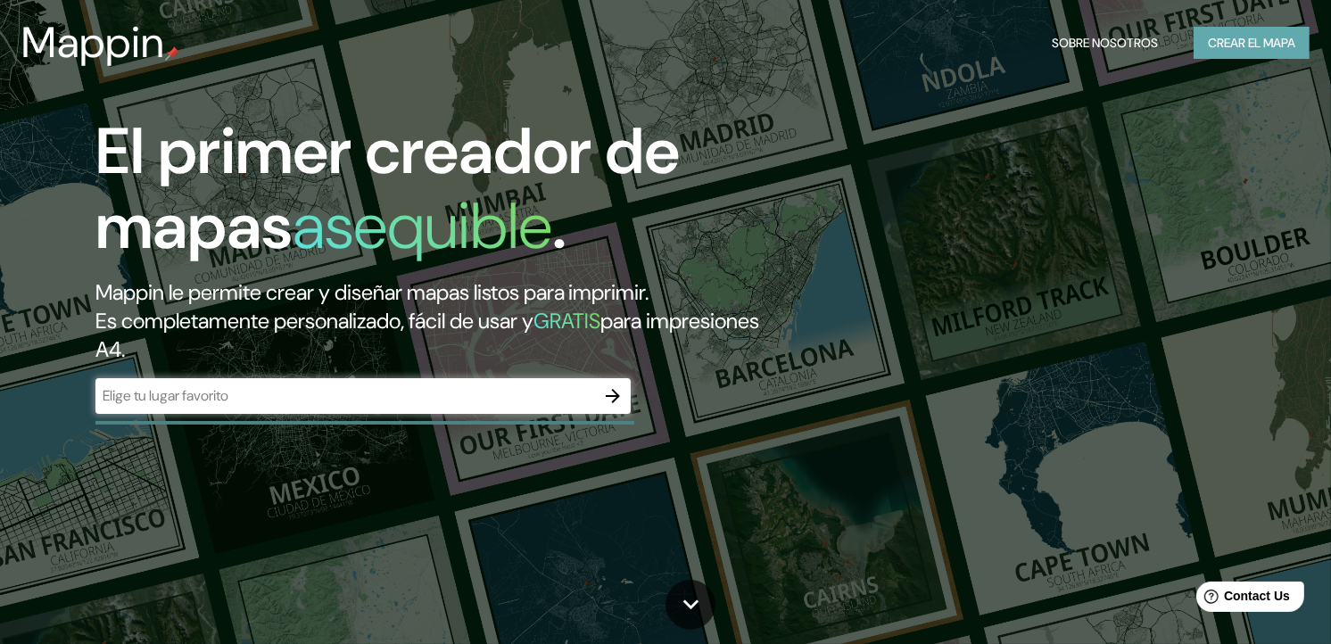
click at [1215, 30] on button "Crear el mapa" at bounding box center [1251, 43] width 116 height 33
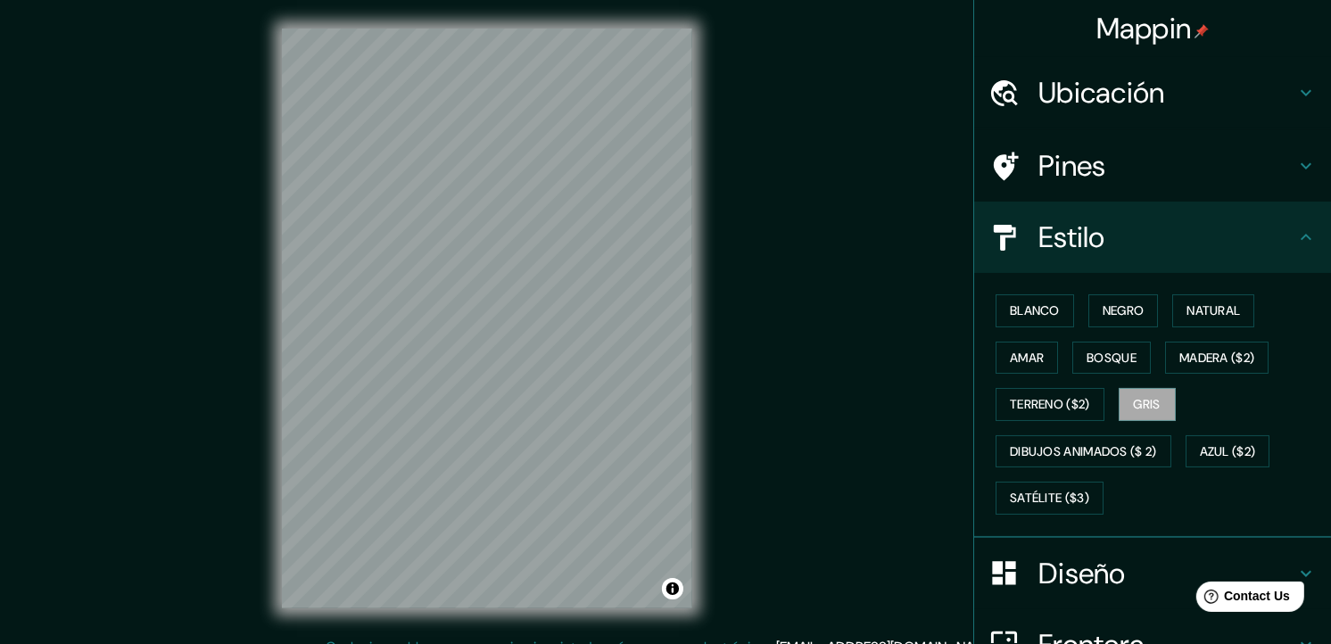
click at [1064, 101] on h4 "Ubicación" at bounding box center [1166, 93] width 257 height 36
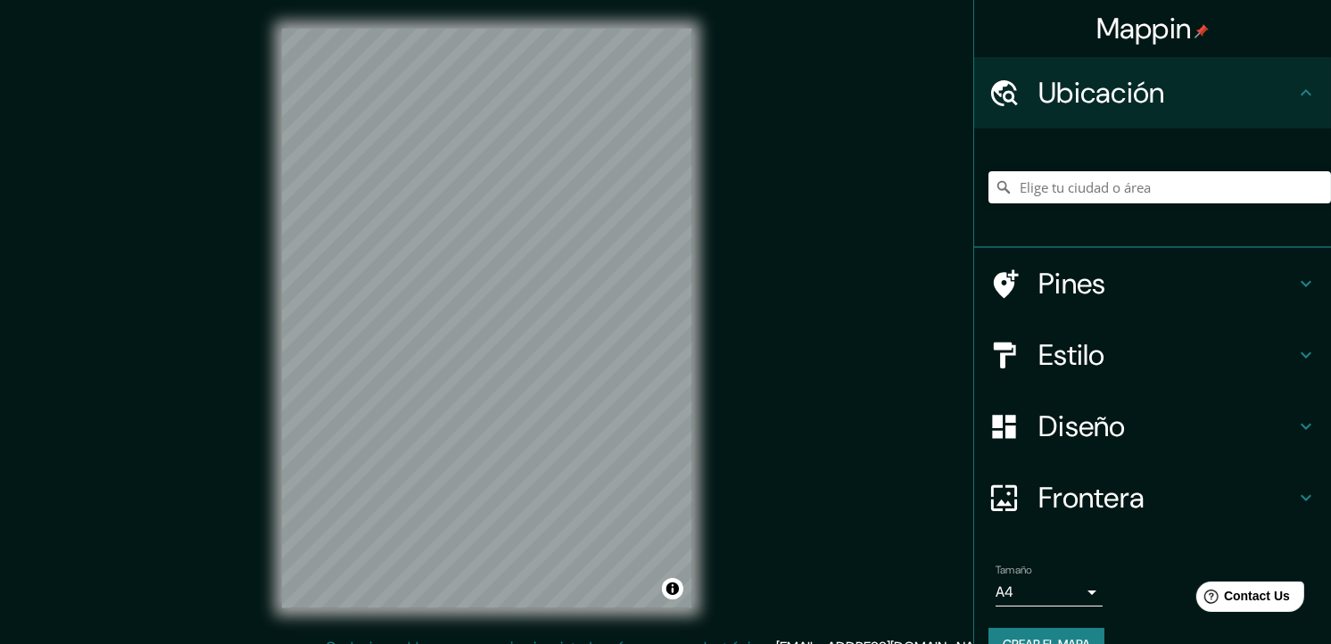
click at [1084, 167] on div at bounding box center [1159, 187] width 342 height 89
click at [1077, 198] on input "Elige tu ciudad o área" at bounding box center [1159, 187] width 342 height 32
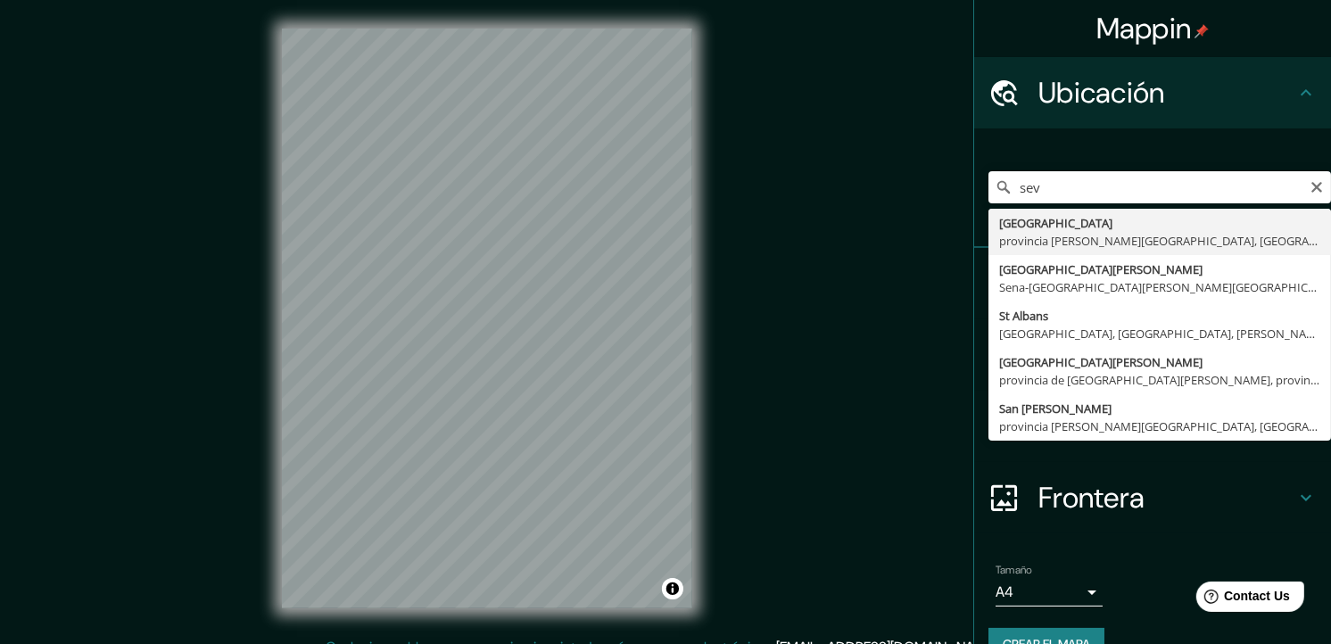
type input "[GEOGRAPHIC_DATA], [GEOGRAPHIC_DATA][PERSON_NAME], [GEOGRAPHIC_DATA]"
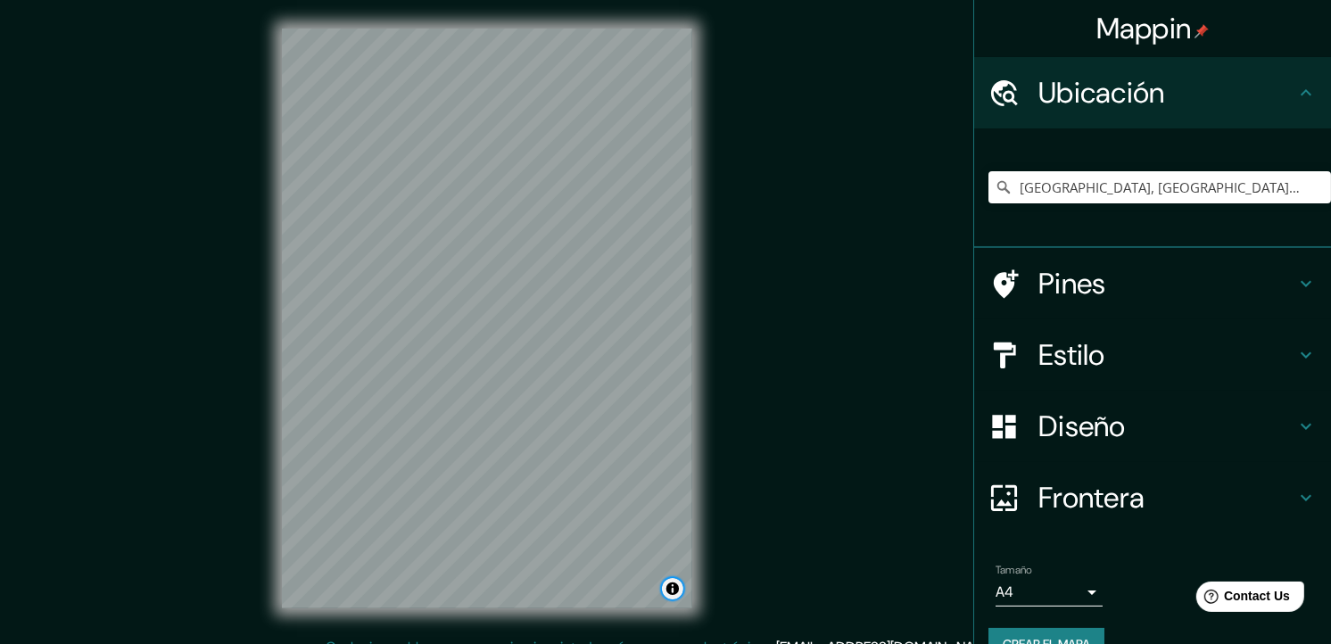
click at [676, 590] on button "Alternar atribución" at bounding box center [672, 588] width 21 height 21
click at [1213, 181] on input "[GEOGRAPHIC_DATA], [GEOGRAPHIC_DATA][PERSON_NAME], [GEOGRAPHIC_DATA]" at bounding box center [1159, 187] width 342 height 32
click at [1242, 183] on input "[GEOGRAPHIC_DATA], [GEOGRAPHIC_DATA][PERSON_NAME], [GEOGRAPHIC_DATA]" at bounding box center [1159, 187] width 342 height 32
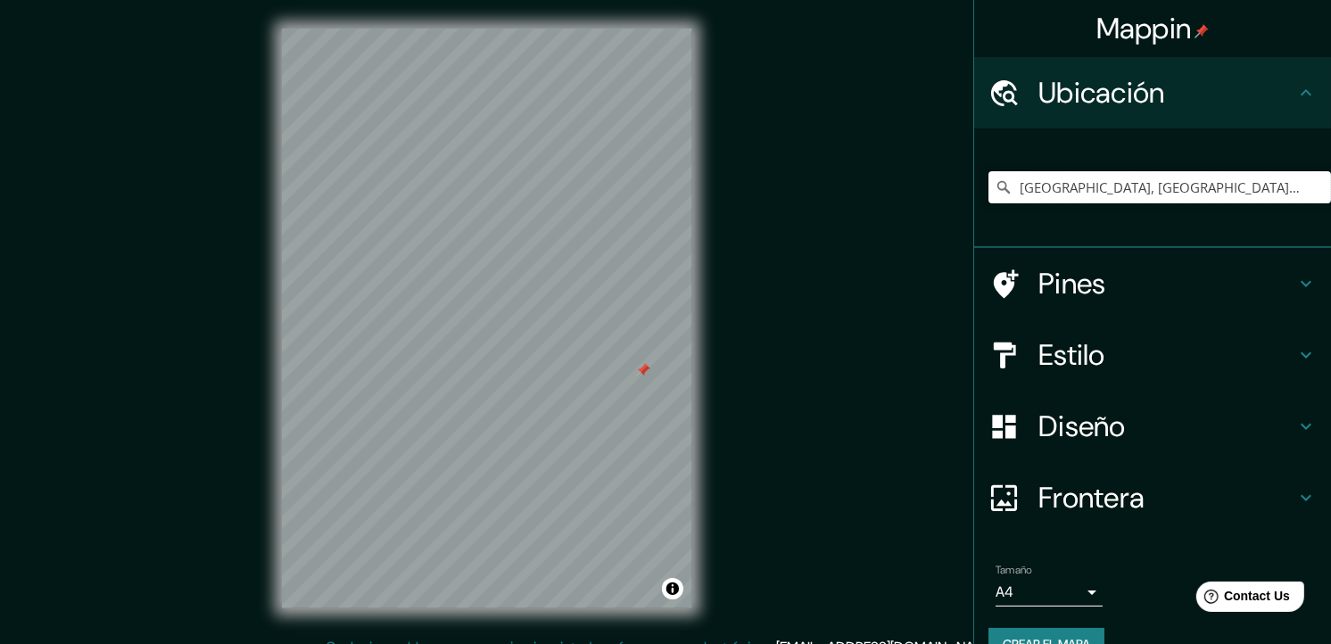
drag, startPoint x: 1057, startPoint y: 186, endPoint x: 1244, endPoint y: 165, distance: 188.4
click at [1244, 165] on div "[GEOGRAPHIC_DATA], [GEOGRAPHIC_DATA][PERSON_NAME], [GEOGRAPHIC_DATA]" at bounding box center [1159, 187] width 342 height 89
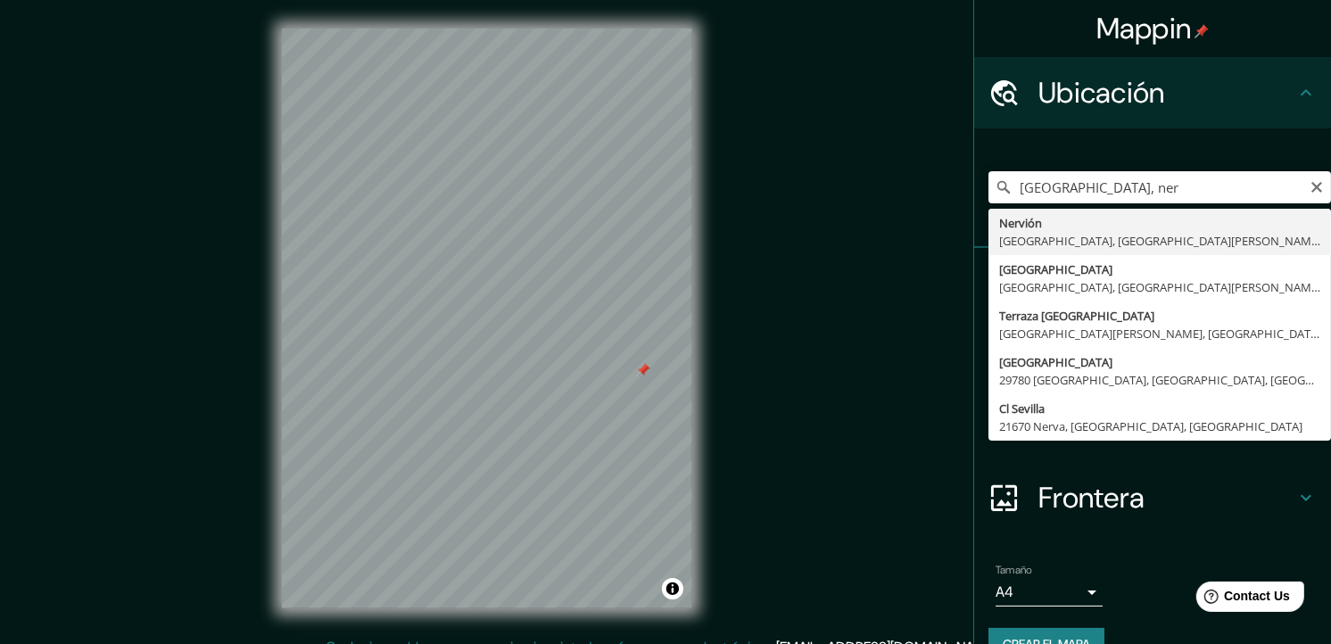
type input "[GEOGRAPHIC_DATA], [GEOGRAPHIC_DATA], [GEOGRAPHIC_DATA][PERSON_NAME], [GEOGRAPH…"
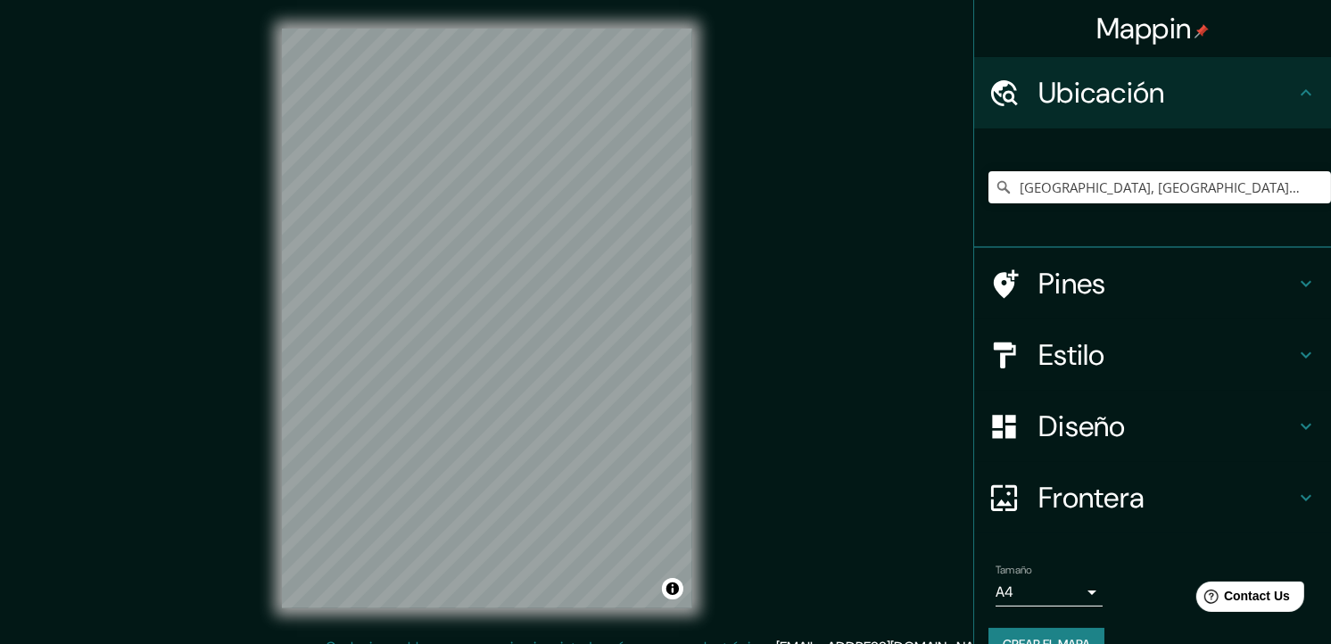
click at [469, 236] on div "Mappin Ubicación Nervion, [GEOGRAPHIC_DATA], [GEOGRAPHIC_DATA][PERSON_NAME], [G…" at bounding box center [665, 332] width 1331 height 665
